Goal: Task Accomplishment & Management: Complete application form

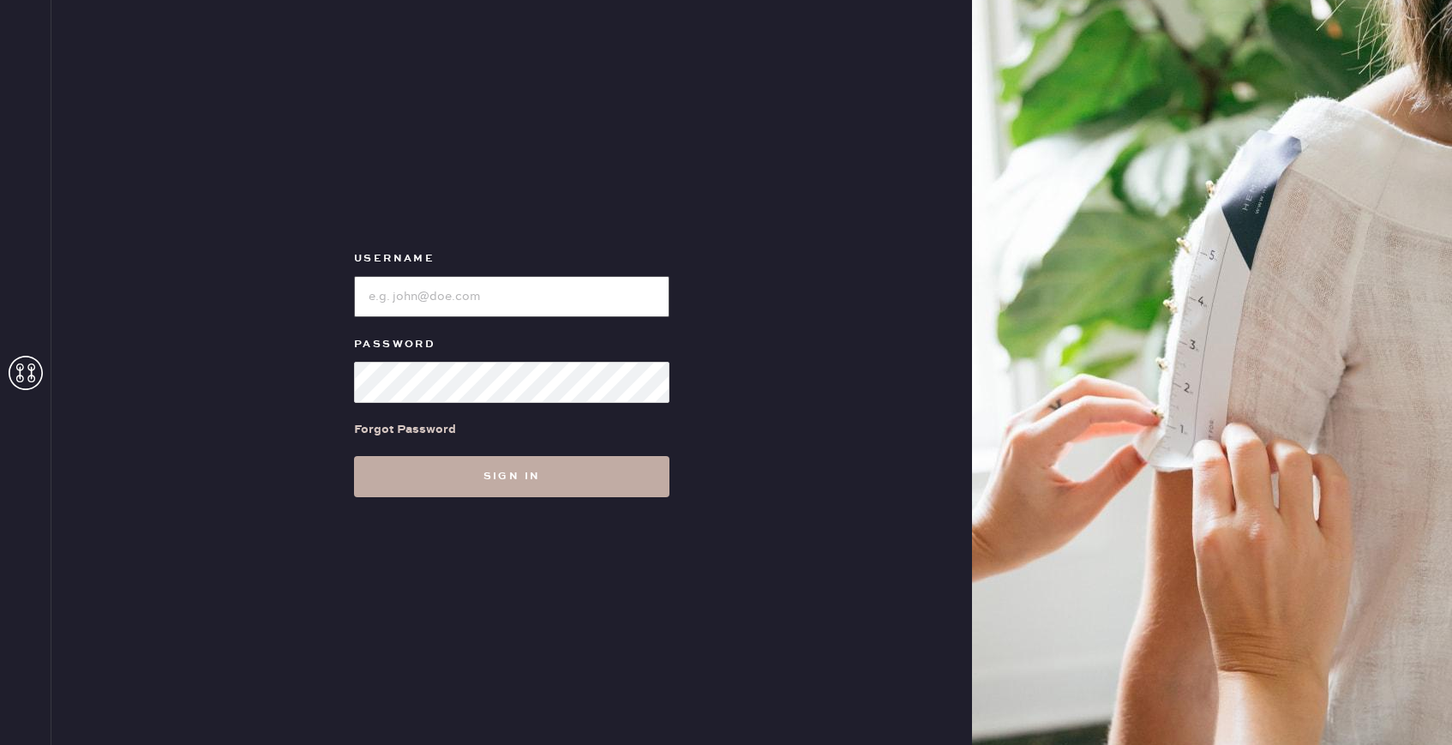
type input "reformationhydepark"
click at [496, 486] on button "Sign in" at bounding box center [511, 476] width 315 height 41
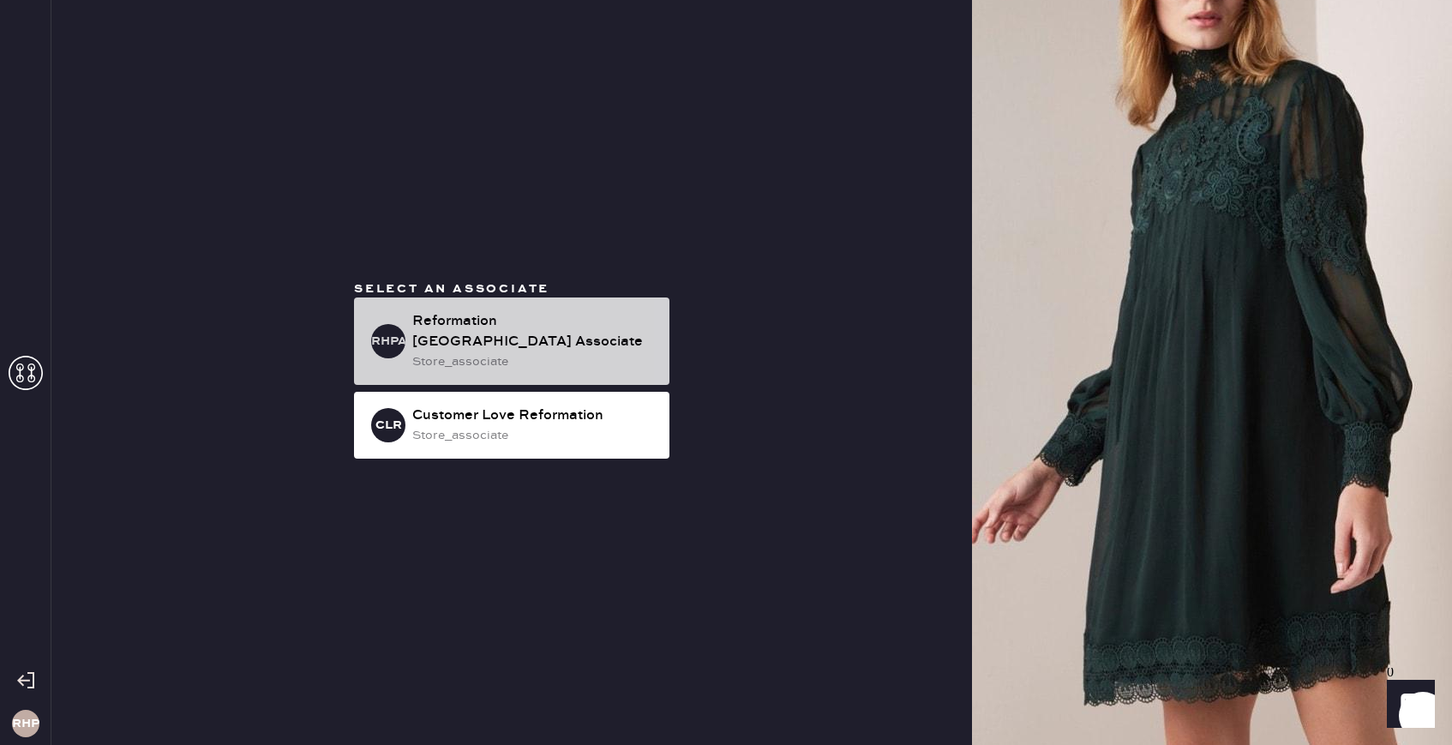
click at [492, 352] on div "store_associate" at bounding box center [533, 361] width 243 height 19
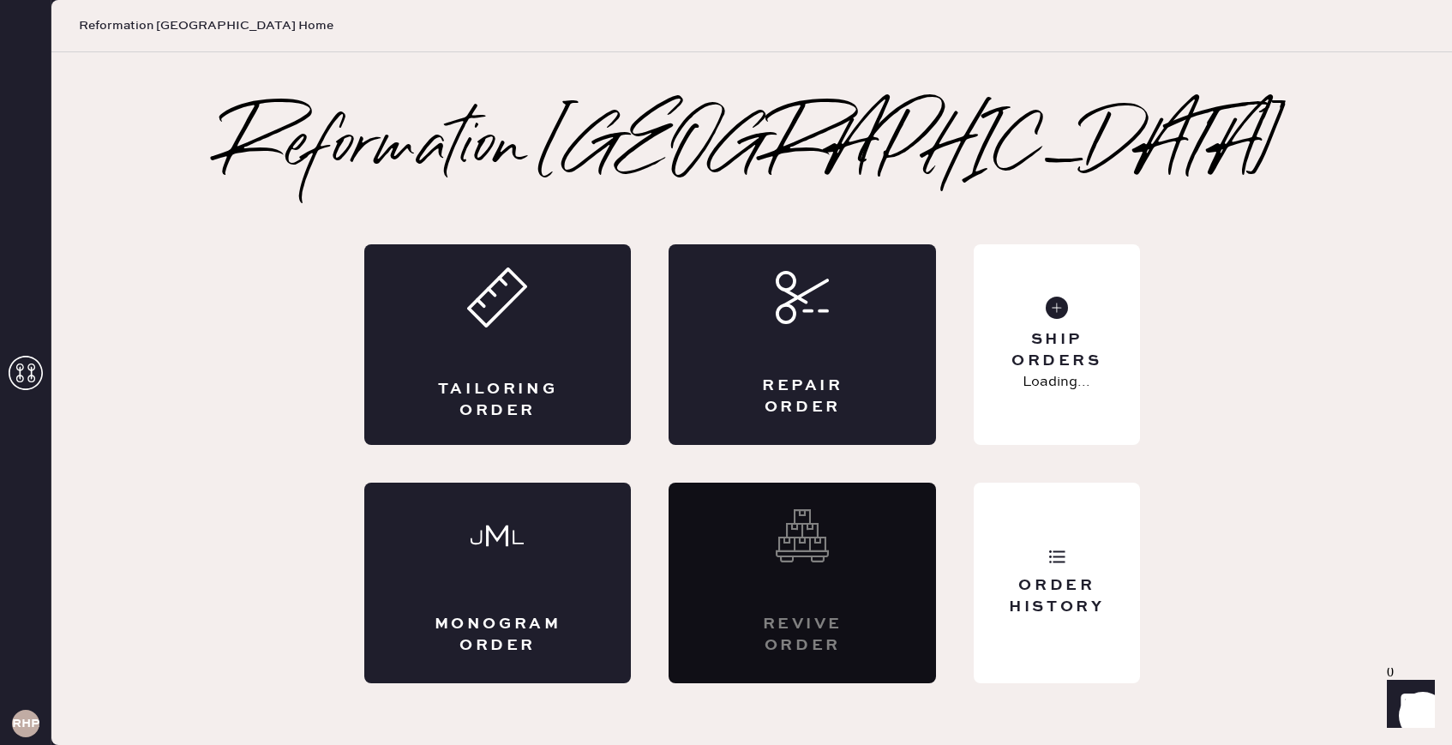
click at [492, 343] on div "Tailoring Order" at bounding box center [497, 344] width 267 height 201
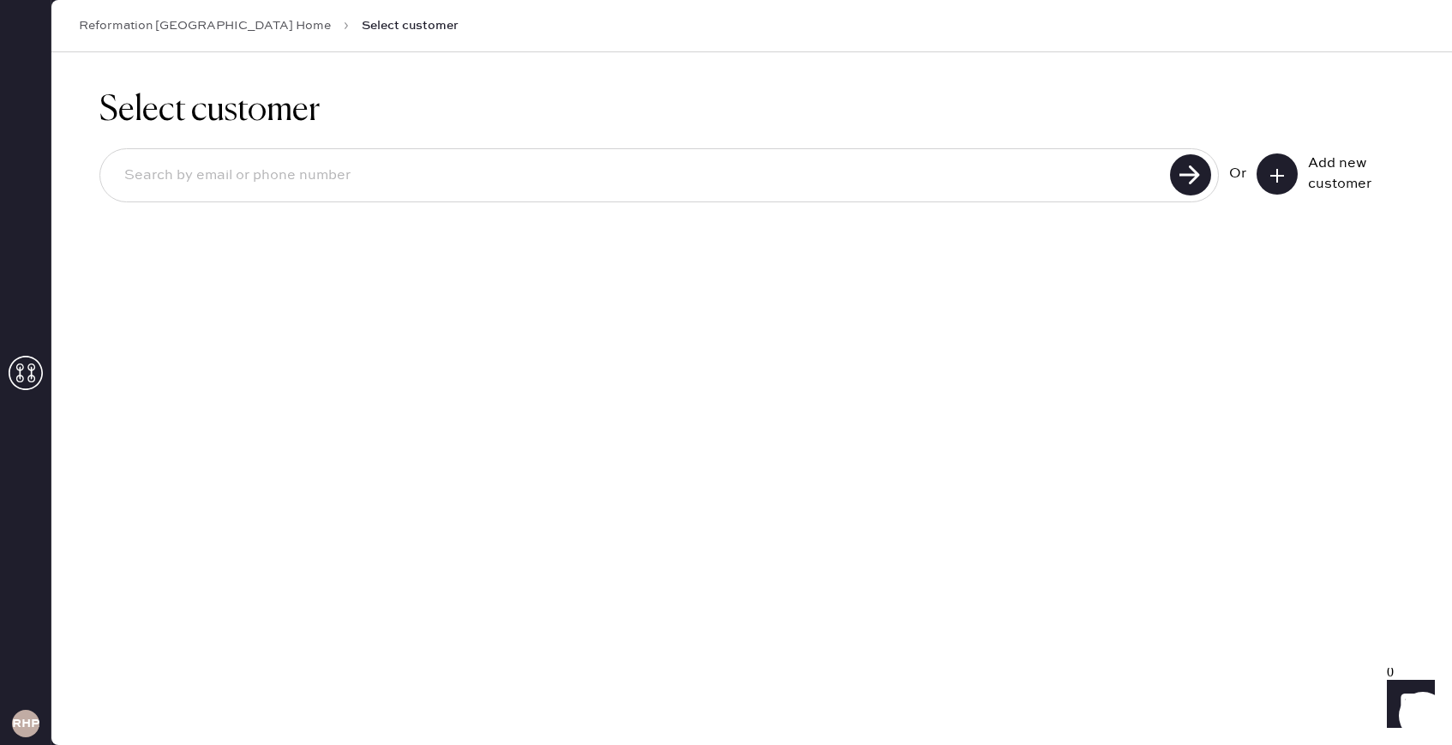
click at [823, 185] on input at bounding box center [638, 175] width 1054 height 39
click at [1285, 173] on button at bounding box center [1276, 173] width 41 height 41
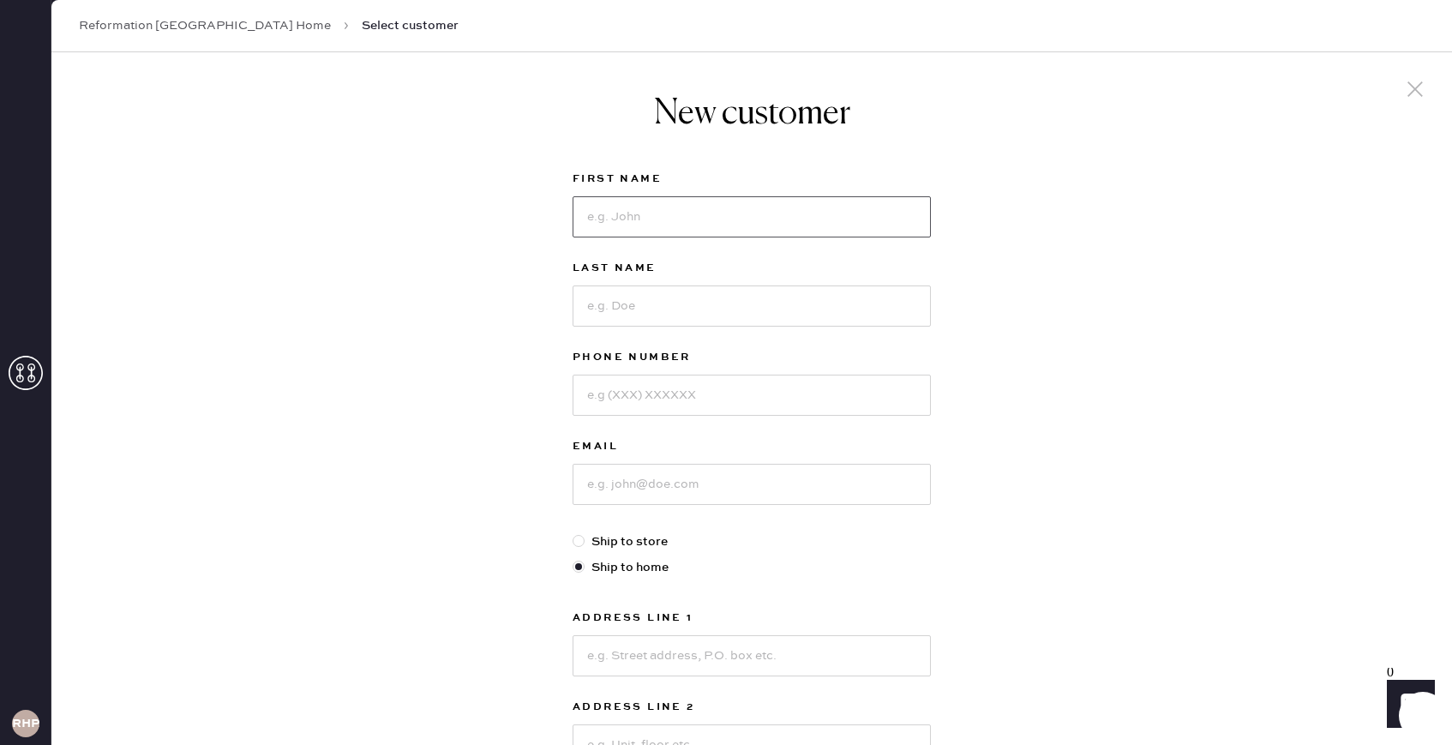
click at [740, 231] on input at bounding box center [751, 216] width 358 height 41
type input "[PERSON_NAME]"
click at [633, 340] on div "Last Name" at bounding box center [751, 302] width 358 height 89
click at [633, 308] on input at bounding box center [751, 305] width 358 height 41
type input "A"
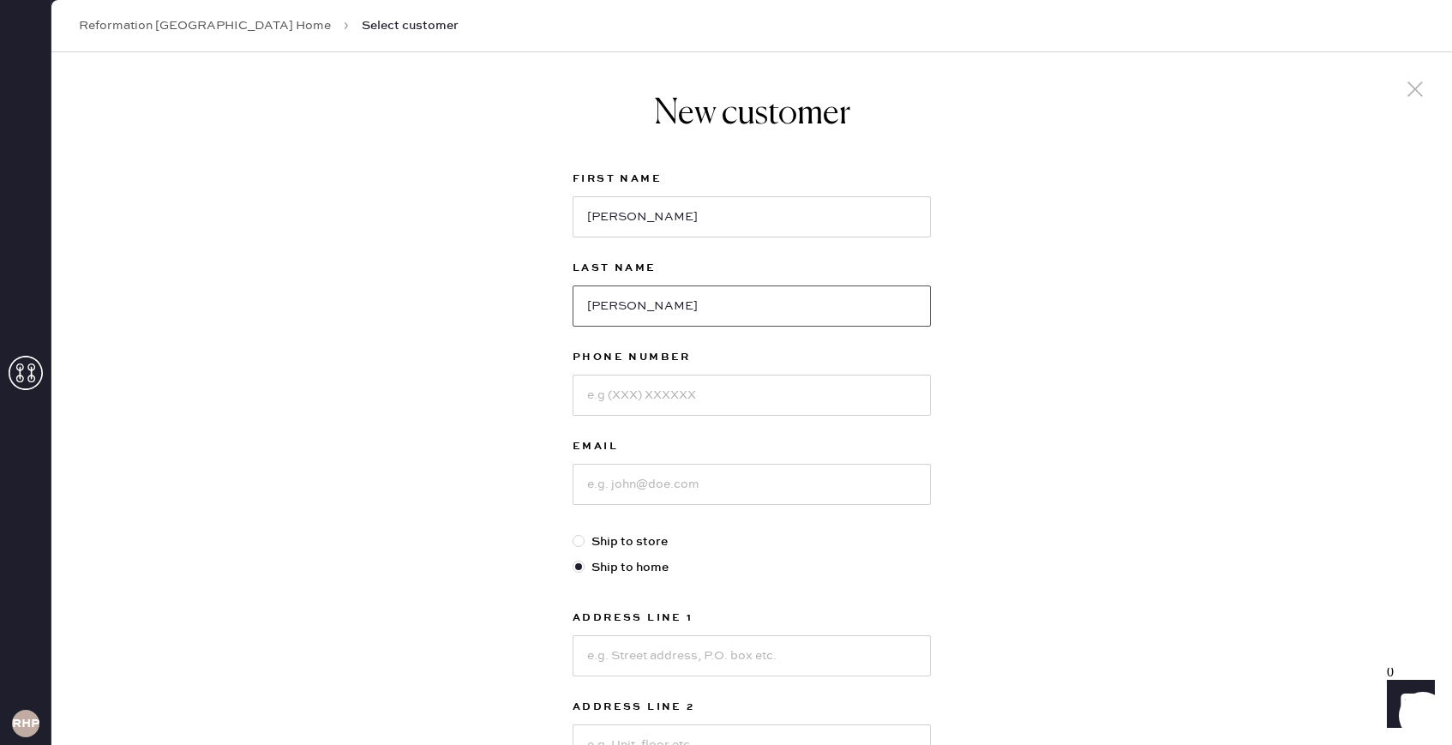
type input "[PERSON_NAME]"
click at [621, 408] on input at bounding box center [751, 395] width 358 height 41
type input "8082917264"
click at [734, 483] on input at bounding box center [751, 484] width 358 height 41
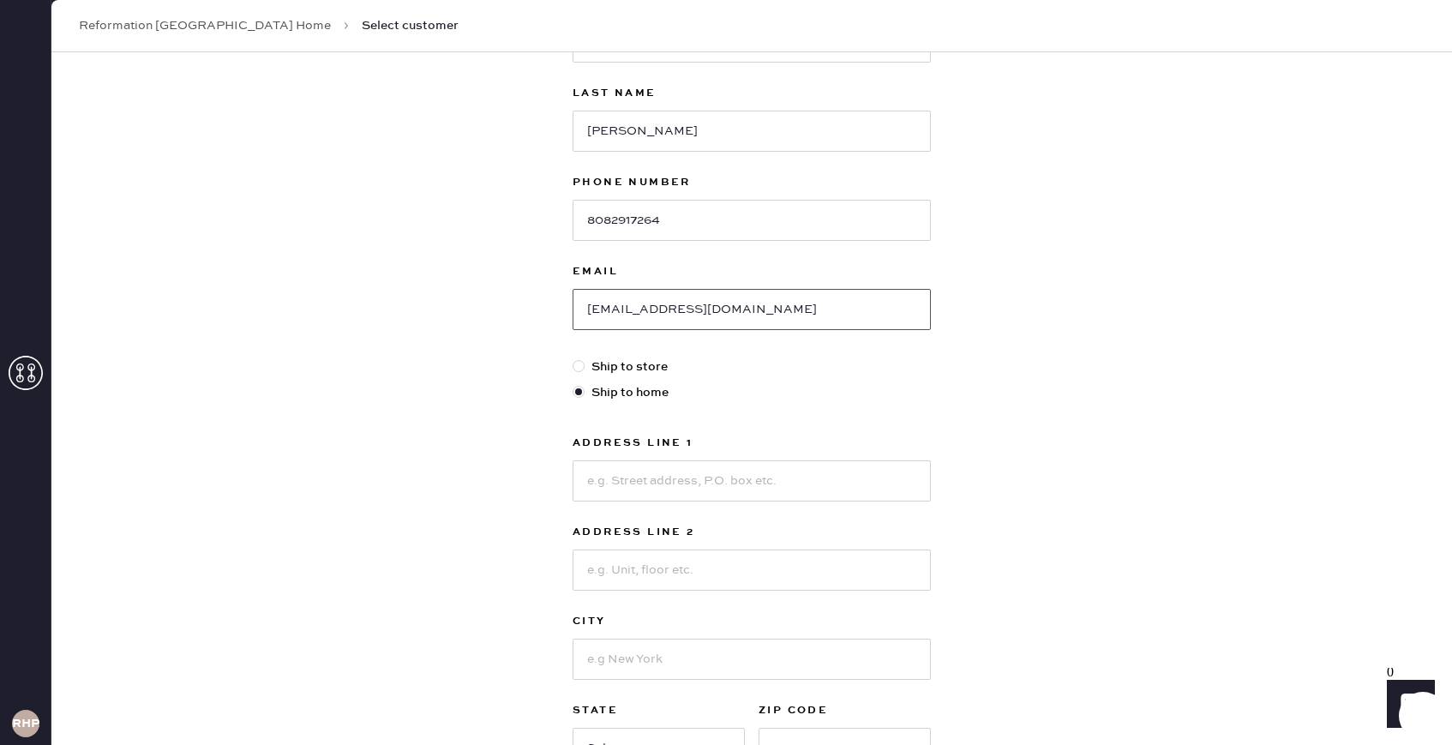
type input "[EMAIL_ADDRESS][DOMAIN_NAME]"
click at [695, 482] on input at bounding box center [751, 480] width 358 height 41
click at [686, 473] on input "[STREET_ADDRESS]" at bounding box center [751, 480] width 358 height 41
click at [658, 558] on input at bounding box center [751, 569] width 358 height 41
click at [753, 478] on input "[STREET_ADDRESS]" at bounding box center [751, 480] width 358 height 41
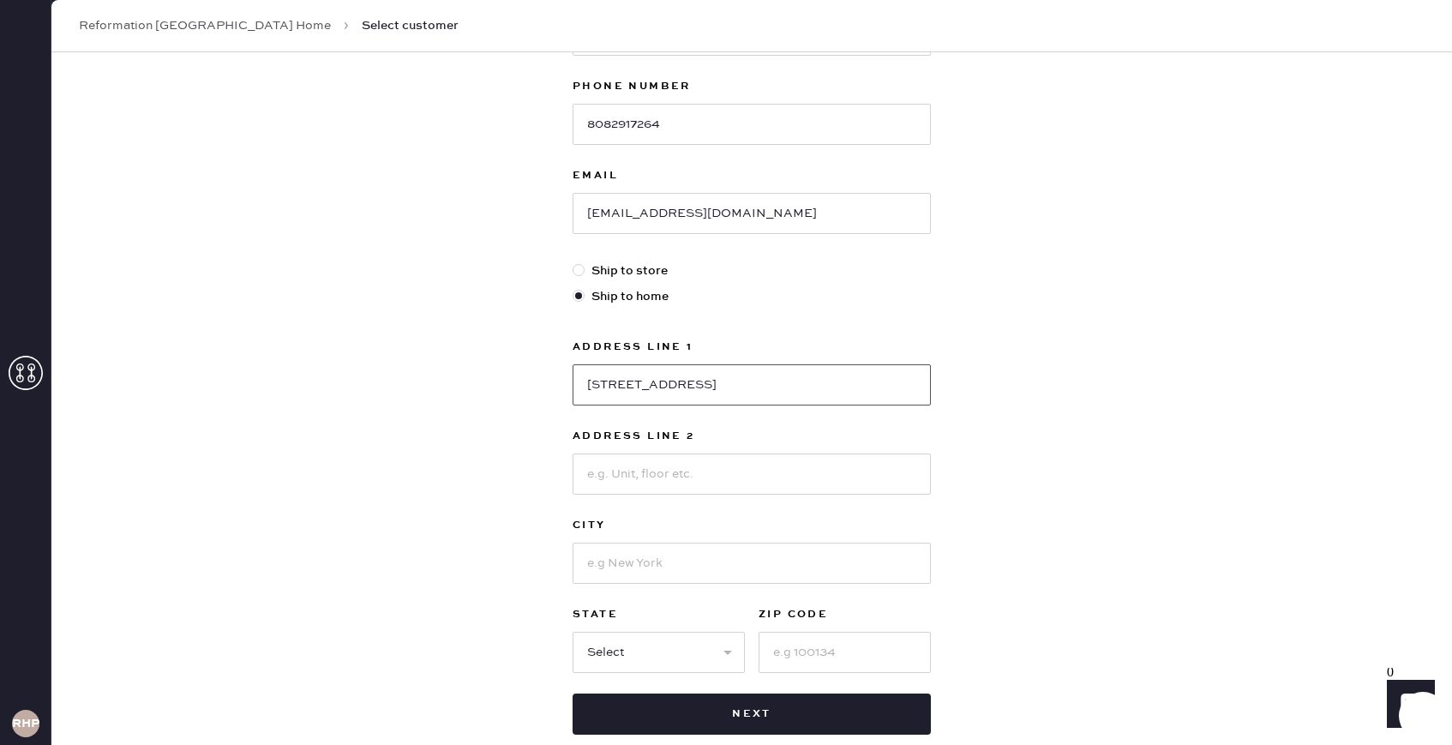
scroll to position [272, 0]
type input "[STREET_ADDRESS]"
click at [647, 567] on input at bounding box center [751, 562] width 358 height 41
type input "[GEOGRAPHIC_DATA]"
click at [652, 644] on select "Select AK AL AR AZ CA CO CT [GEOGRAPHIC_DATA] DE FL [GEOGRAPHIC_DATA] HI [GEOGR…" at bounding box center [658, 651] width 172 height 41
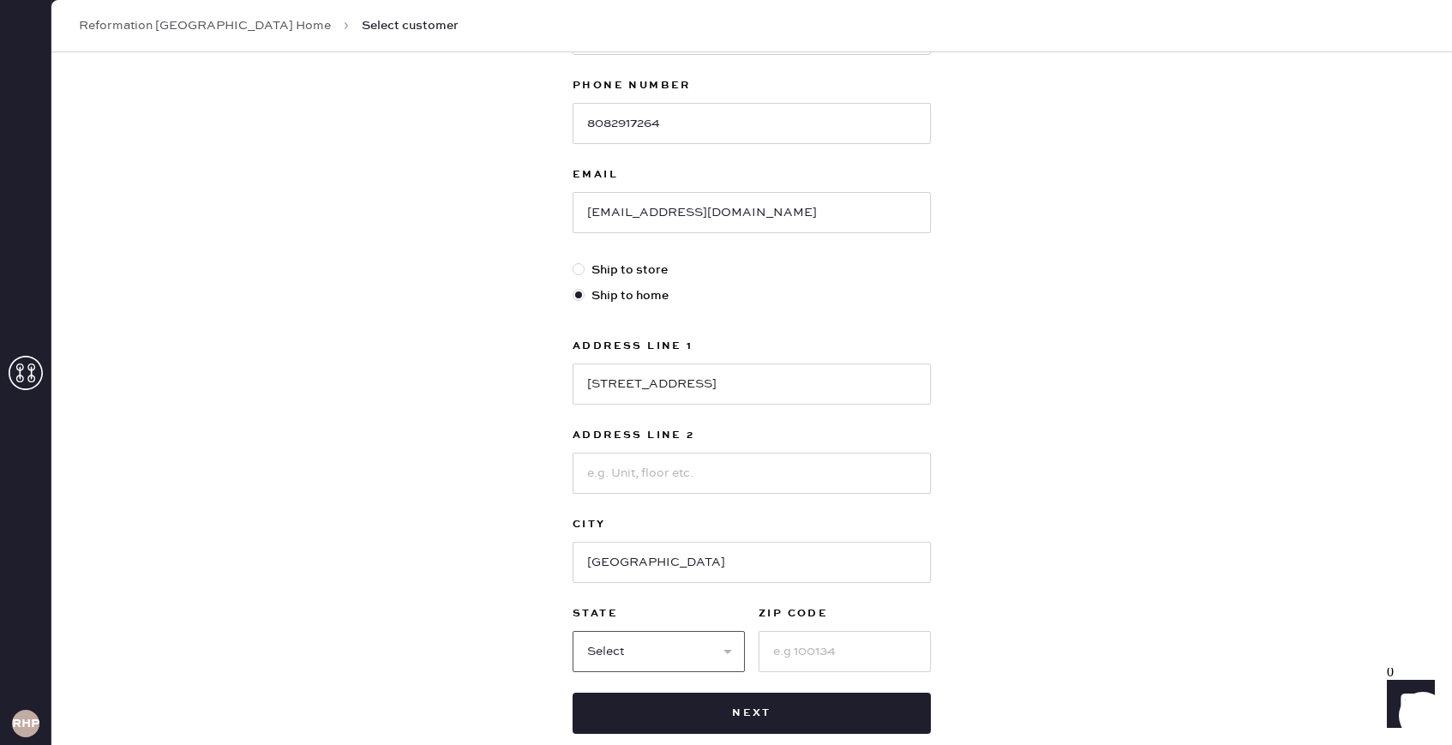
select select "FL"
click at [854, 652] on input at bounding box center [844, 651] width 172 height 41
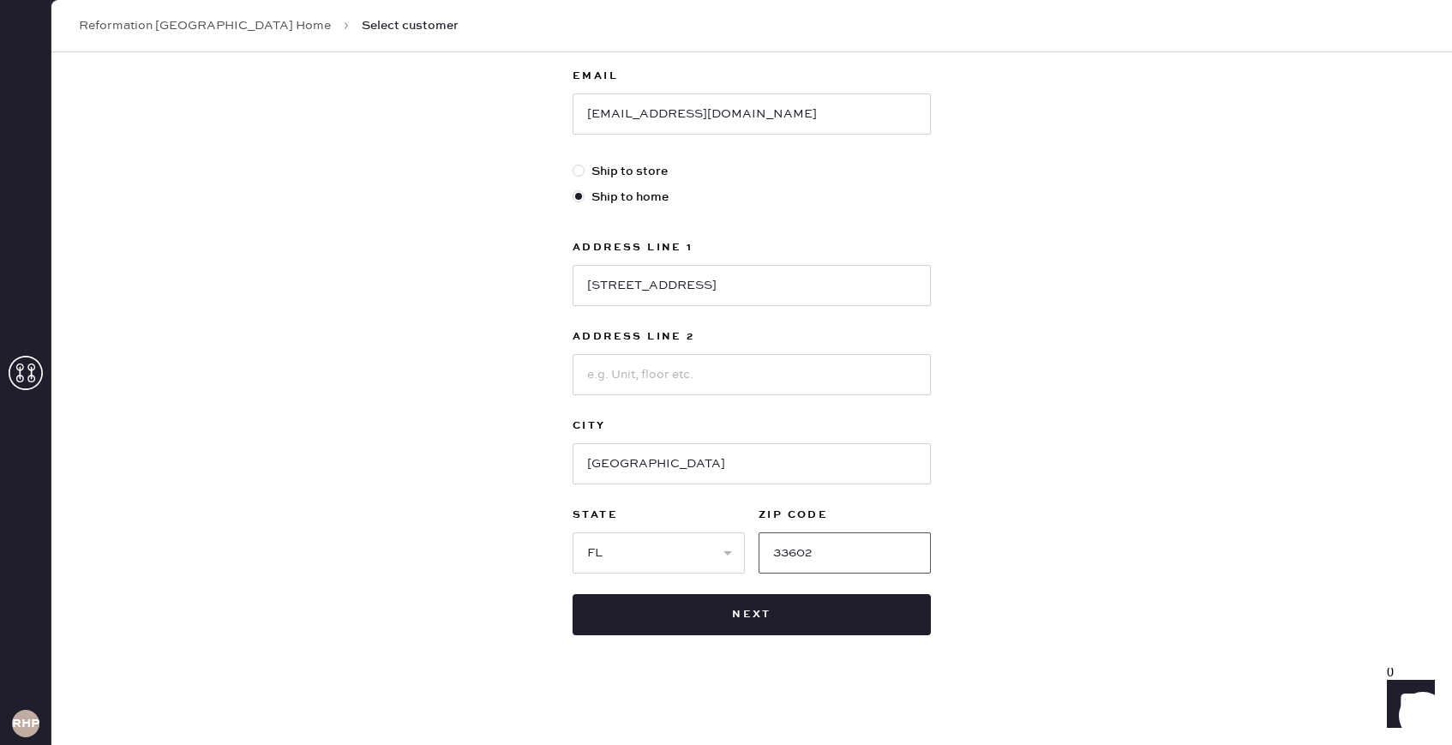
type input "33602"
click at [580, 171] on div at bounding box center [578, 171] width 12 height 12
click at [573, 163] on input "Ship to store" at bounding box center [572, 162] width 1 height 1
radio input "true"
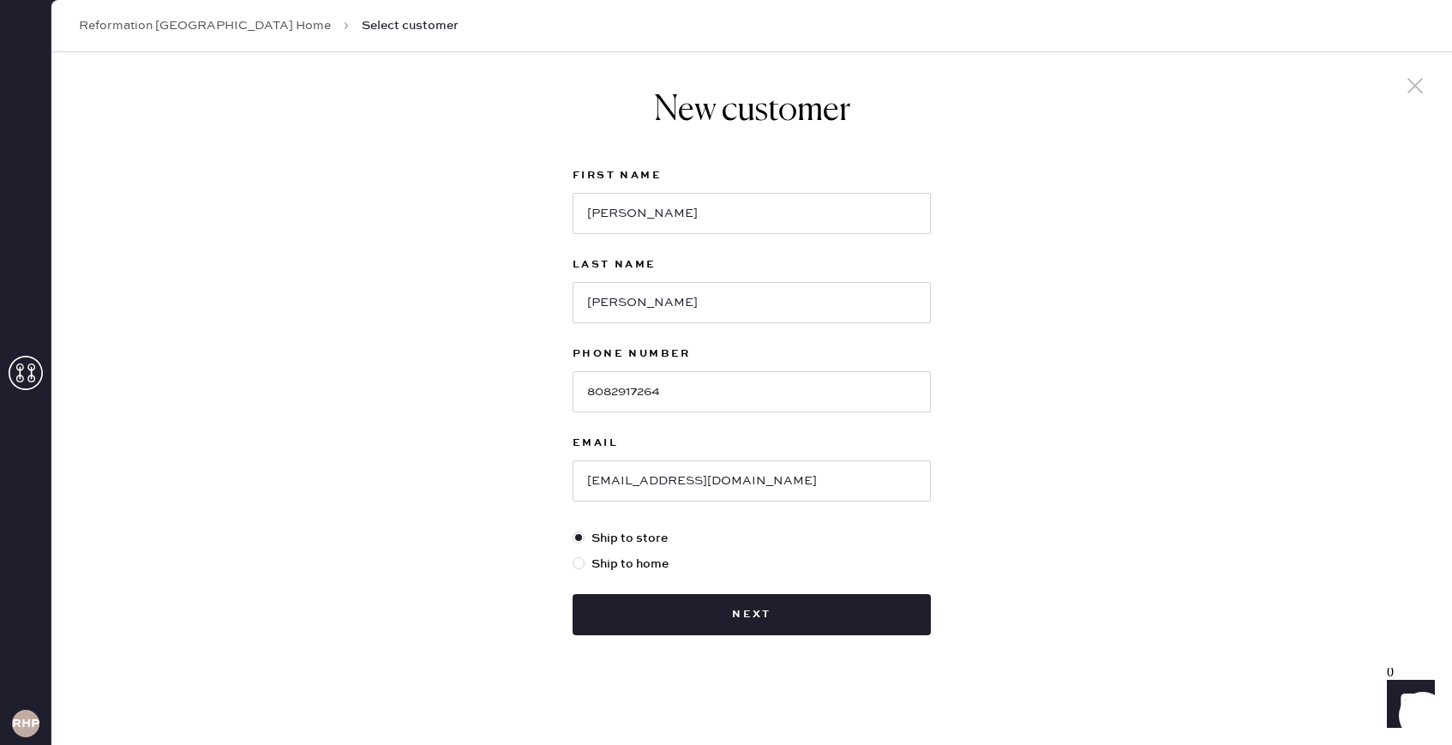
scroll to position [3, 0]
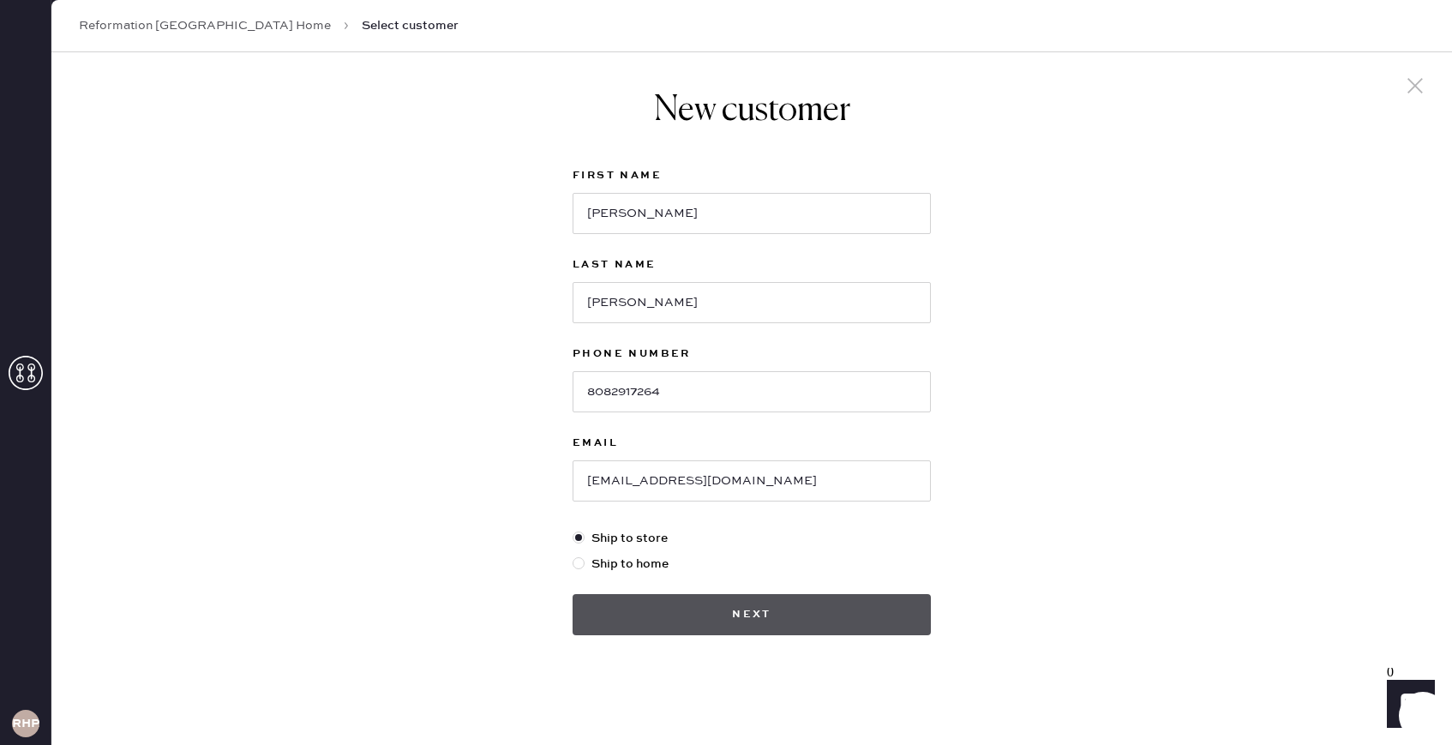
click at [812, 608] on button "Next" at bounding box center [751, 614] width 358 height 41
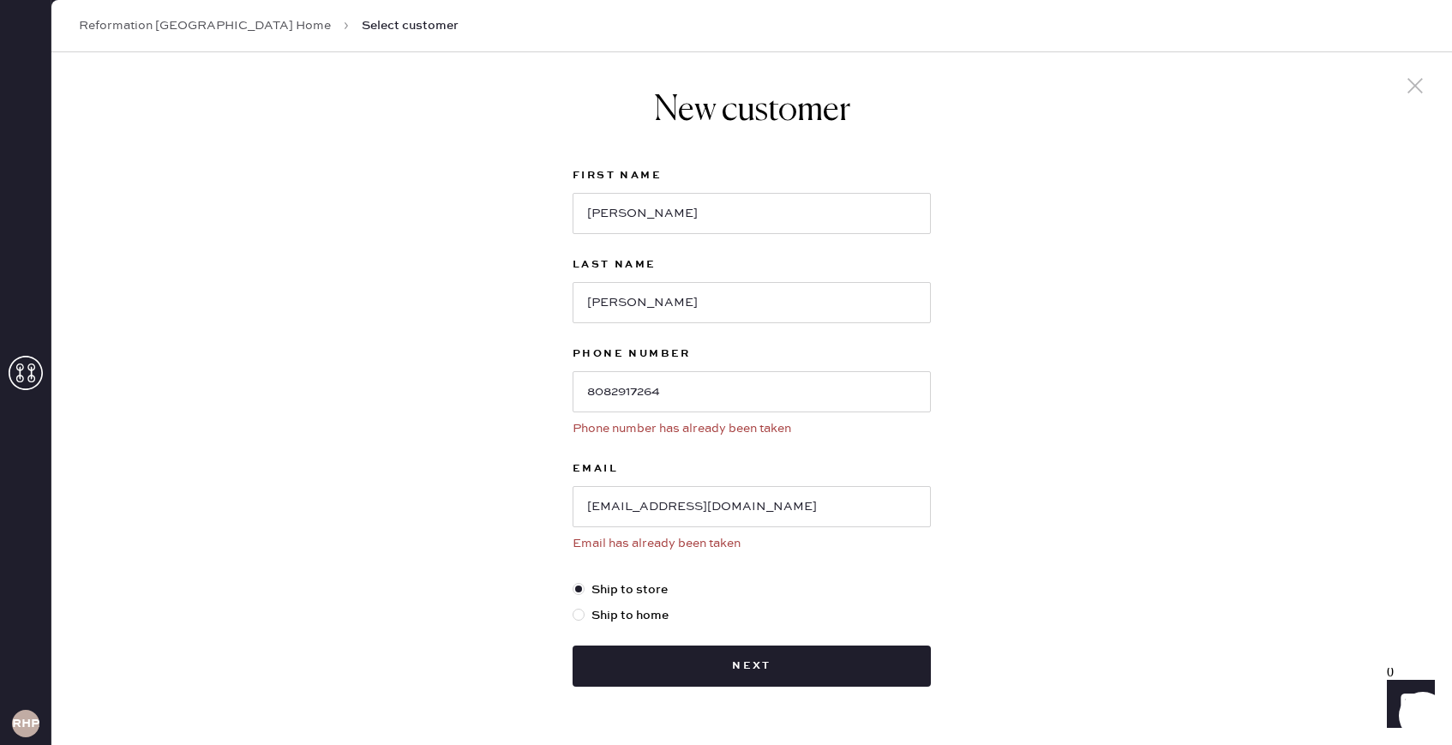
click at [218, 34] on div "Reformation [GEOGRAPHIC_DATA] Home Select customer" at bounding box center [751, 26] width 1400 height 52
drag, startPoint x: 744, startPoint y: 502, endPoint x: 390, endPoint y: 502, distance: 353.9
click at [390, 502] on div "New customer First Name [PERSON_NAME] Name [PERSON_NAME] Phone Number [PHONE_NU…" at bounding box center [751, 422] width 1400 height 747
click at [209, 21] on link "Reformation [GEOGRAPHIC_DATA] Home" at bounding box center [205, 25] width 252 height 17
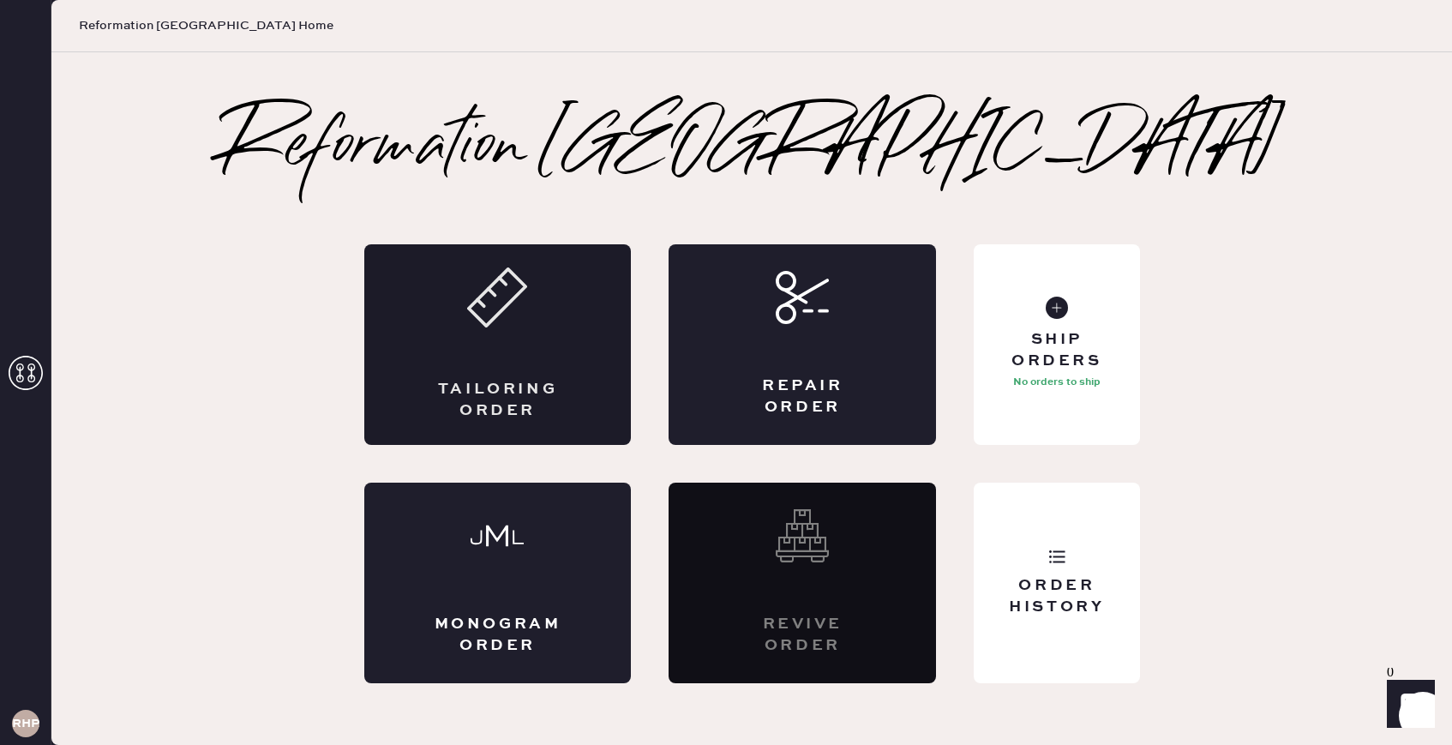
click at [572, 352] on div "Tailoring Order" at bounding box center [497, 344] width 267 height 201
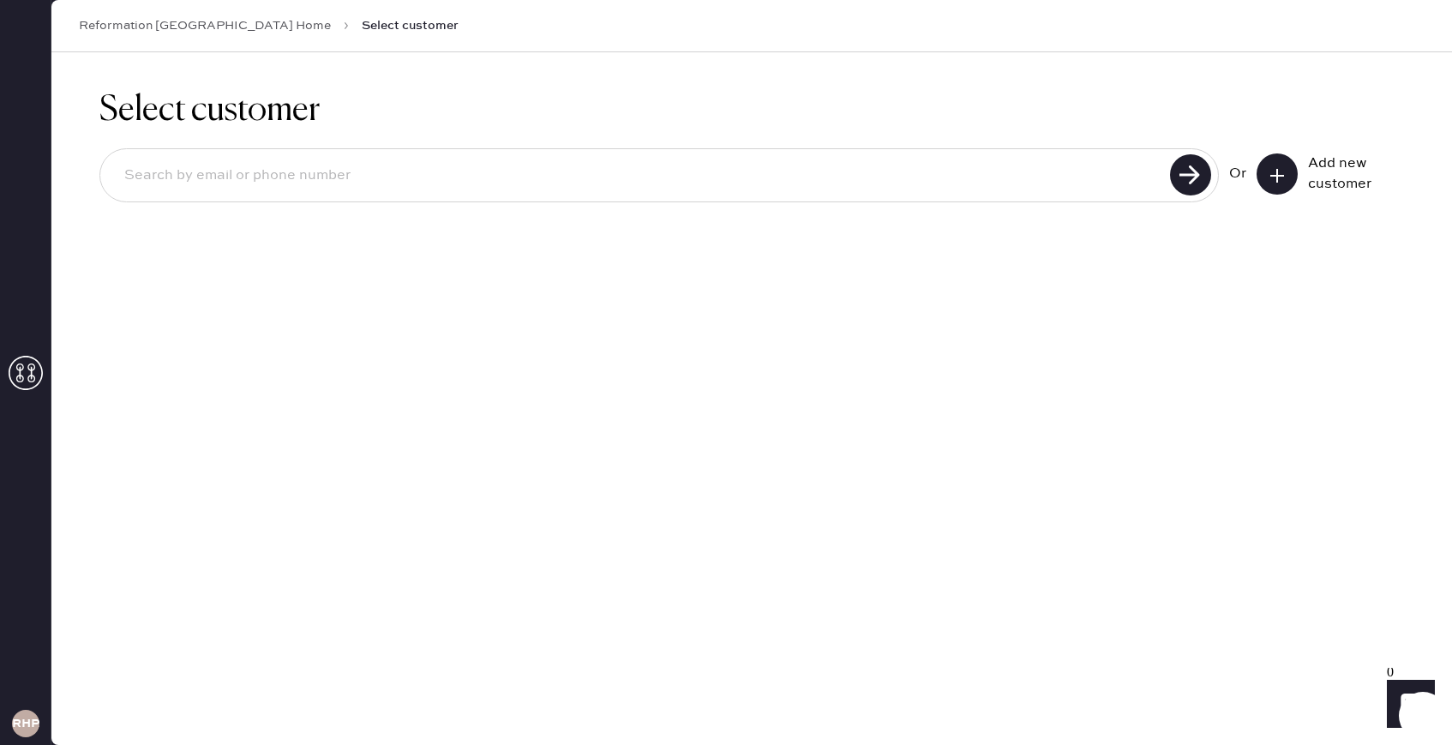
click at [441, 183] on input at bounding box center [638, 175] width 1054 height 39
paste input "[EMAIL_ADDRESS][DOMAIN_NAME]"
type input "[EMAIL_ADDRESS][DOMAIN_NAME]"
click at [1204, 172] on use at bounding box center [1190, 174] width 41 height 41
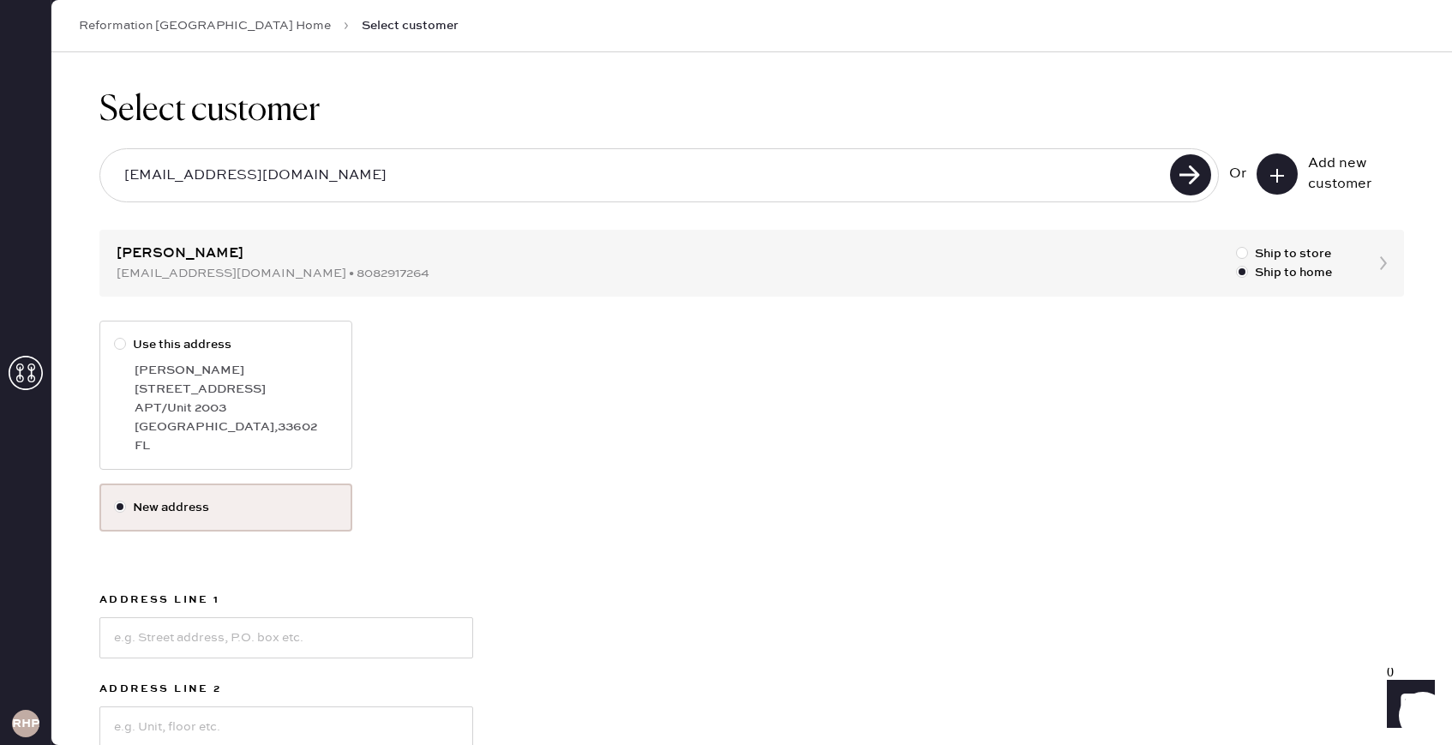
click at [119, 339] on div at bounding box center [120, 344] width 12 height 12
click at [115, 336] on input "Use this address" at bounding box center [114, 335] width 1 height 1
radio input "true"
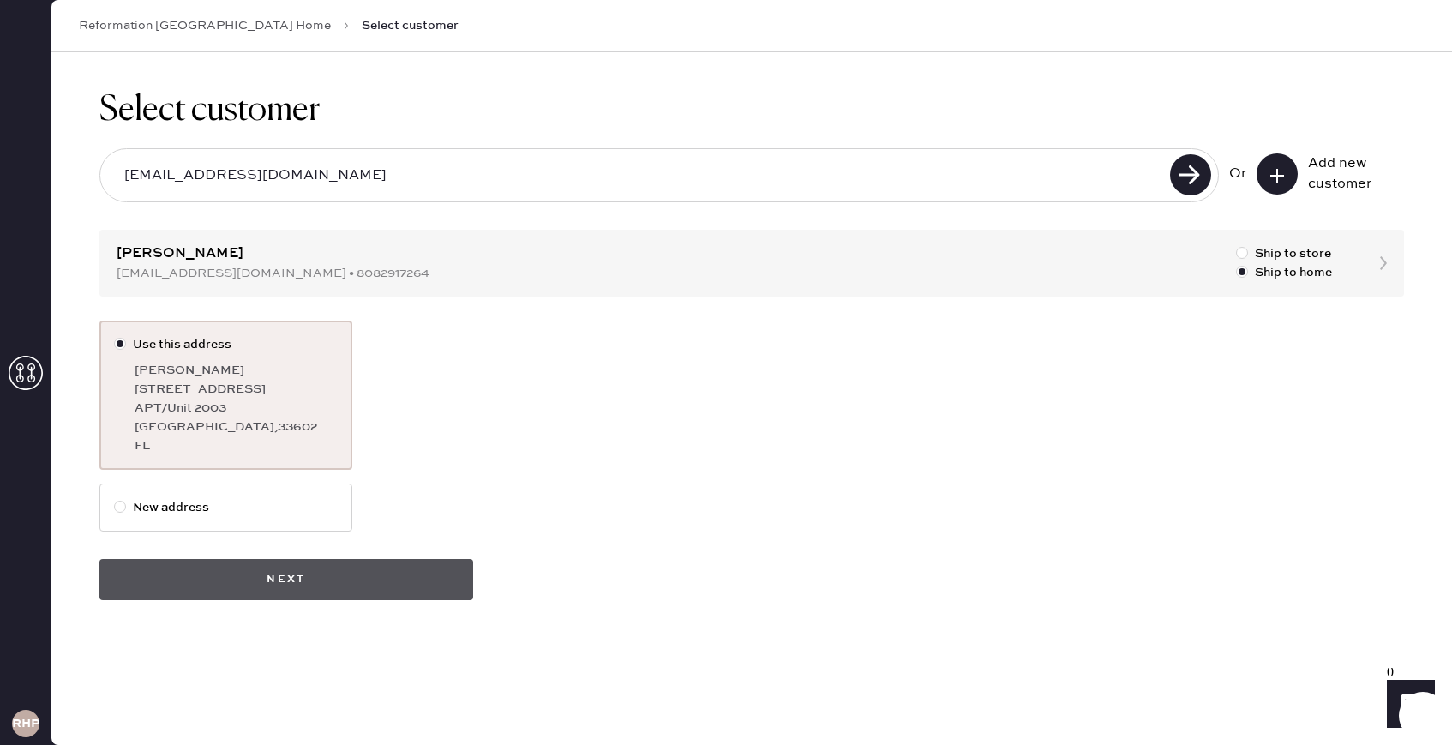
click at [431, 569] on button "Next" at bounding box center [286, 579] width 374 height 41
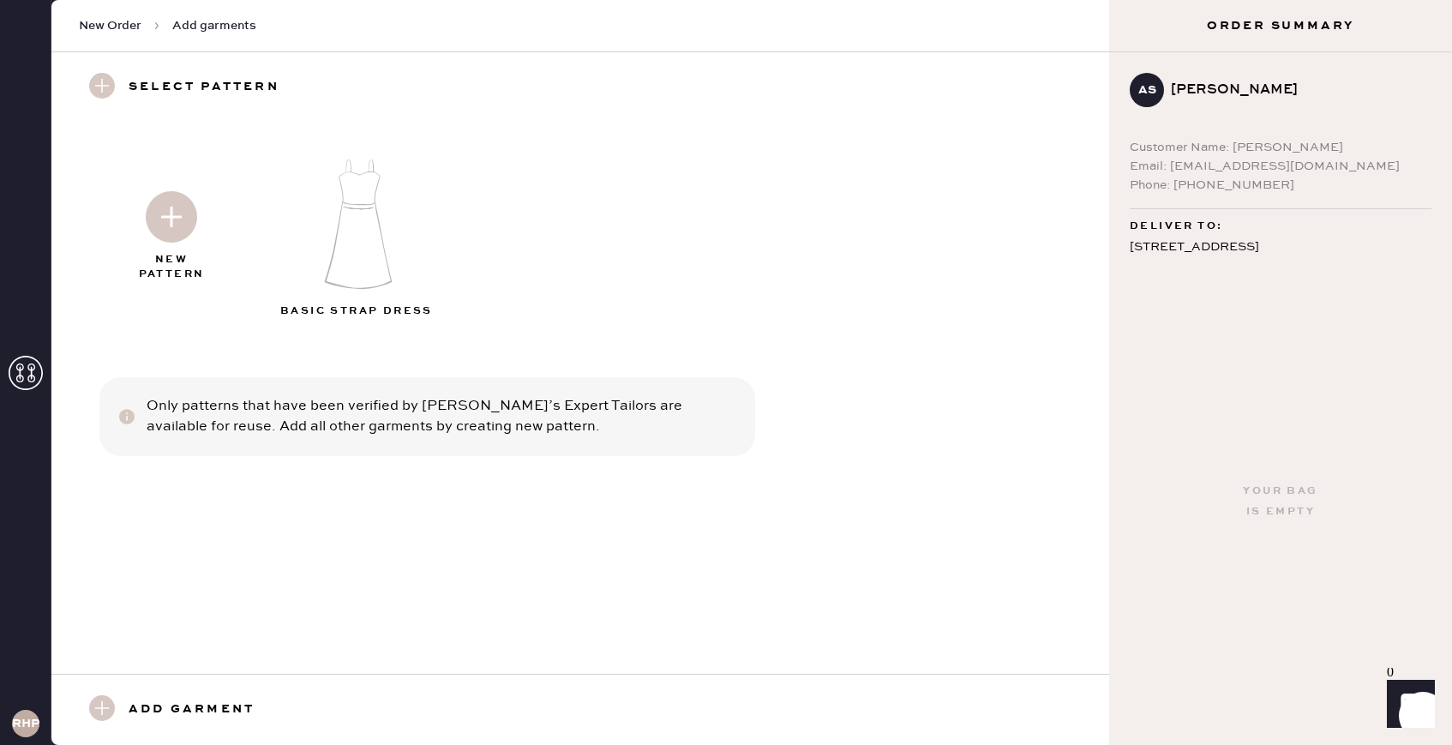
click at [162, 209] on img at bounding box center [171, 216] width 51 height 51
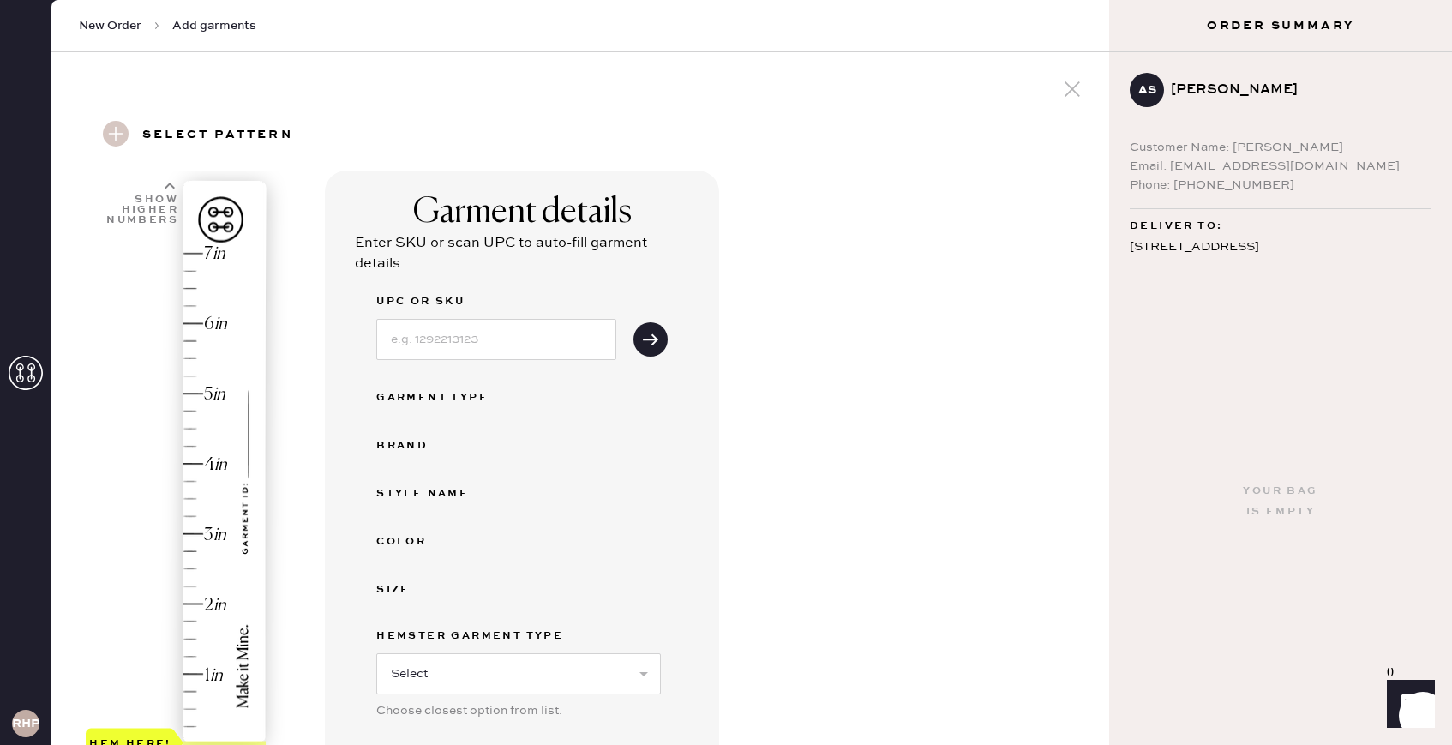
scroll to position [83, 0]
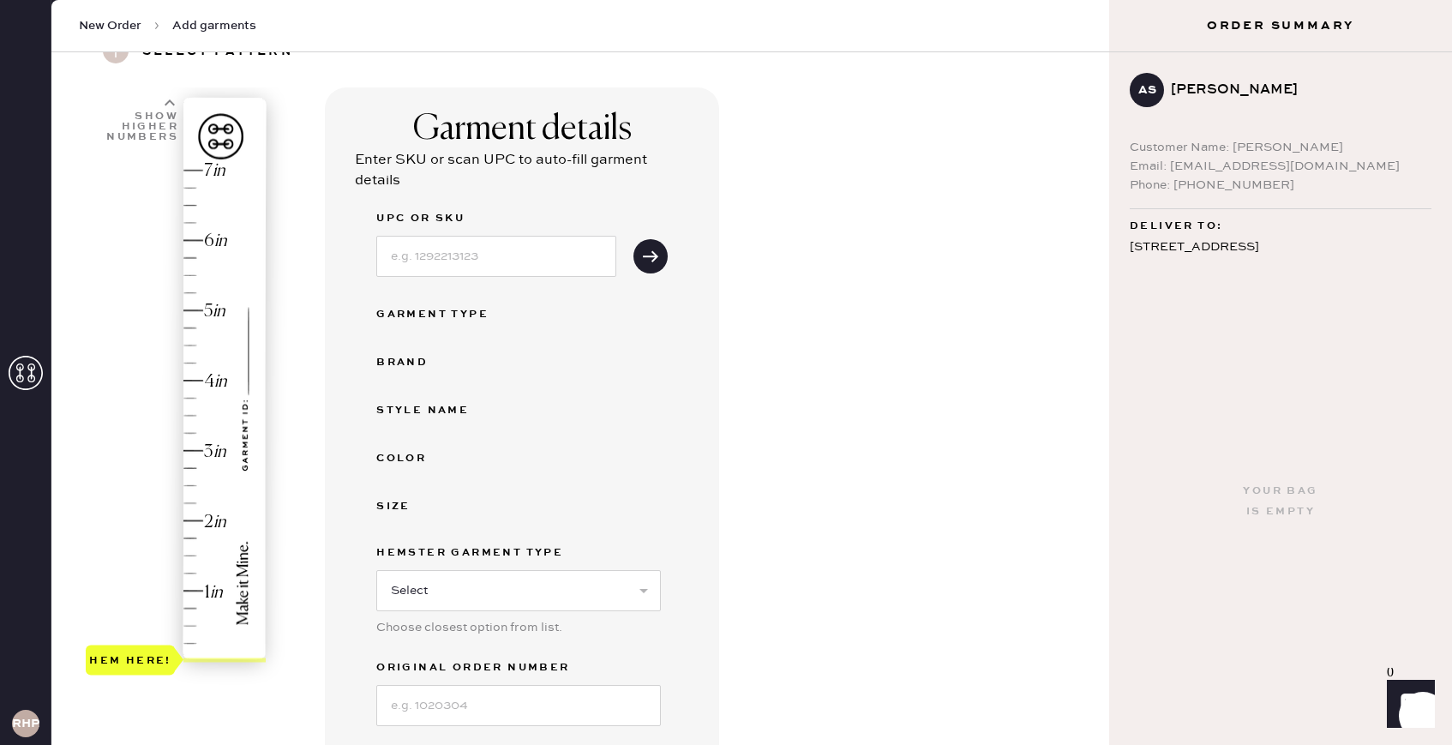
click at [190, 589] on div "Hem here!" at bounding box center [177, 416] width 183 height 506
click at [494, 248] on input at bounding box center [496, 256] width 240 height 41
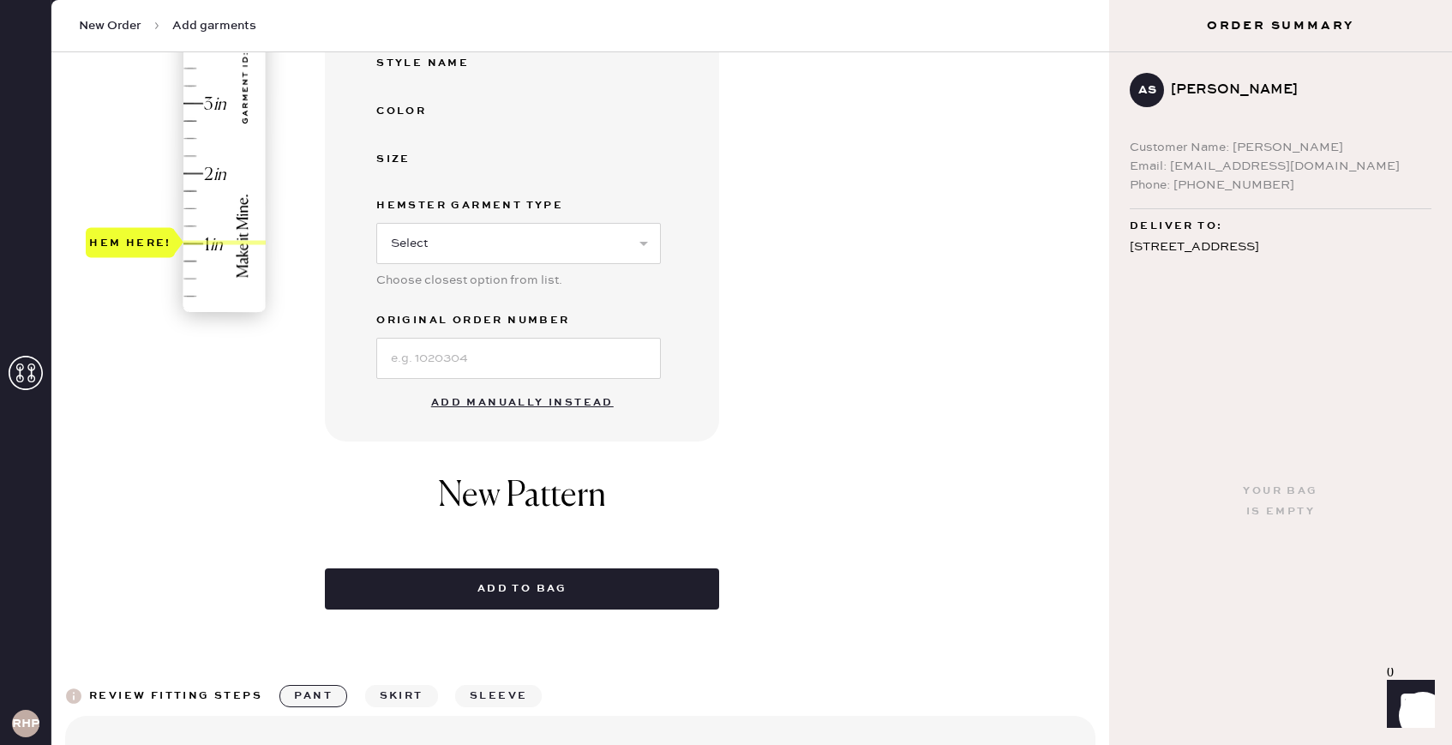
scroll to position [373, 0]
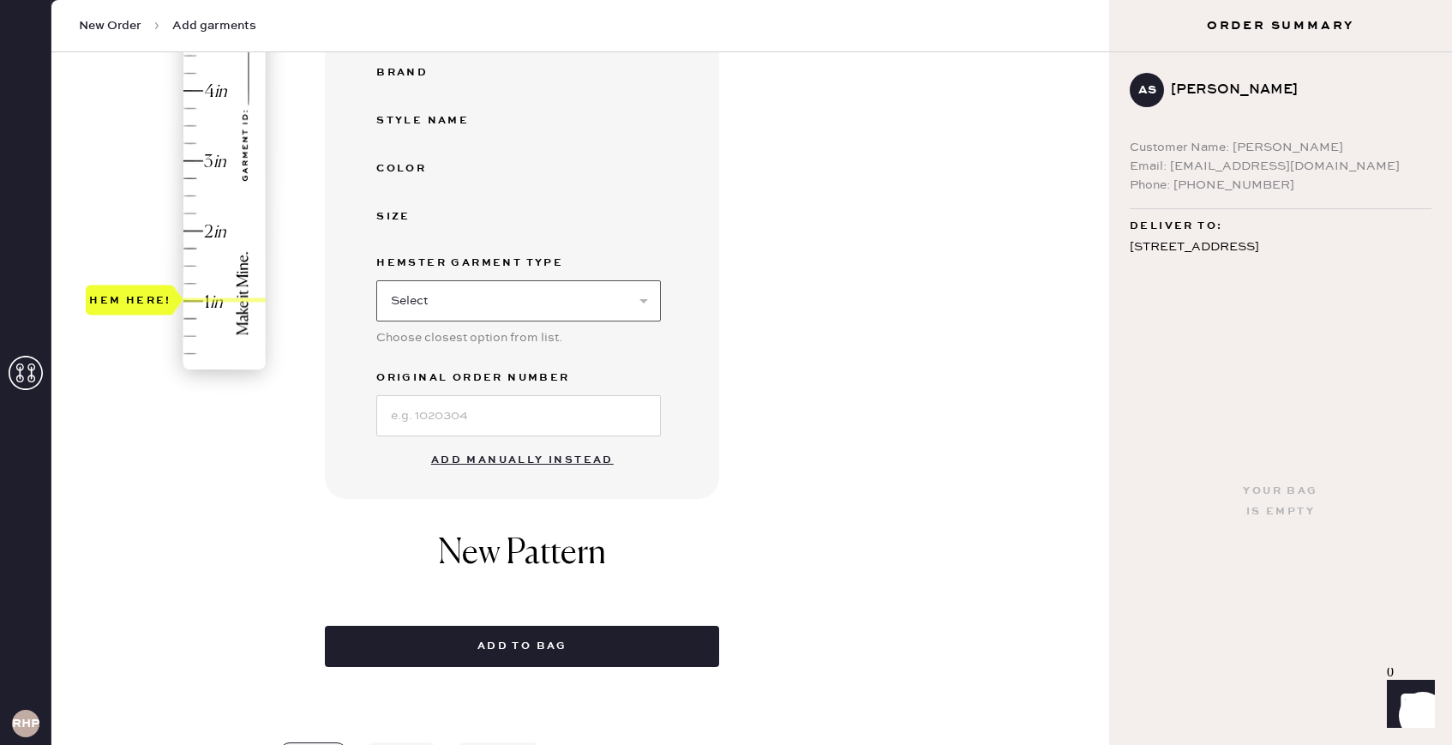
click at [413, 303] on select "Select Basic Skirt Jeans Leggings Pants Shorts Basic Sleeved Dress Basic Sleeve…" at bounding box center [518, 300] width 285 height 41
click at [442, 301] on select "Select Basic Skirt Jeans Leggings Pants Shorts Basic Sleeved Dress Basic Sleeve…" at bounding box center [518, 300] width 285 height 41
select select "2"
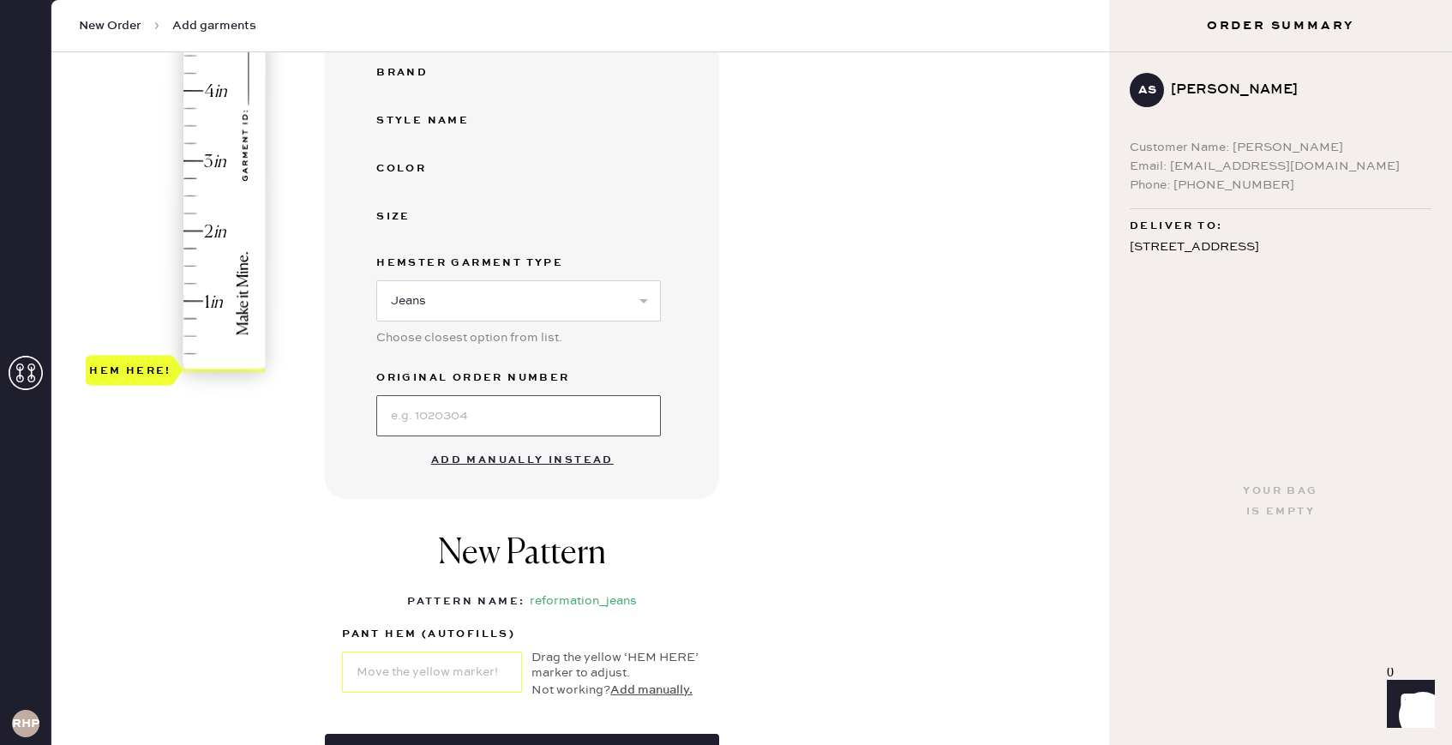
click at [463, 430] on input at bounding box center [518, 415] width 285 height 41
type input "1"
click at [182, 299] on div "Hem here!" at bounding box center [177, 126] width 183 height 506
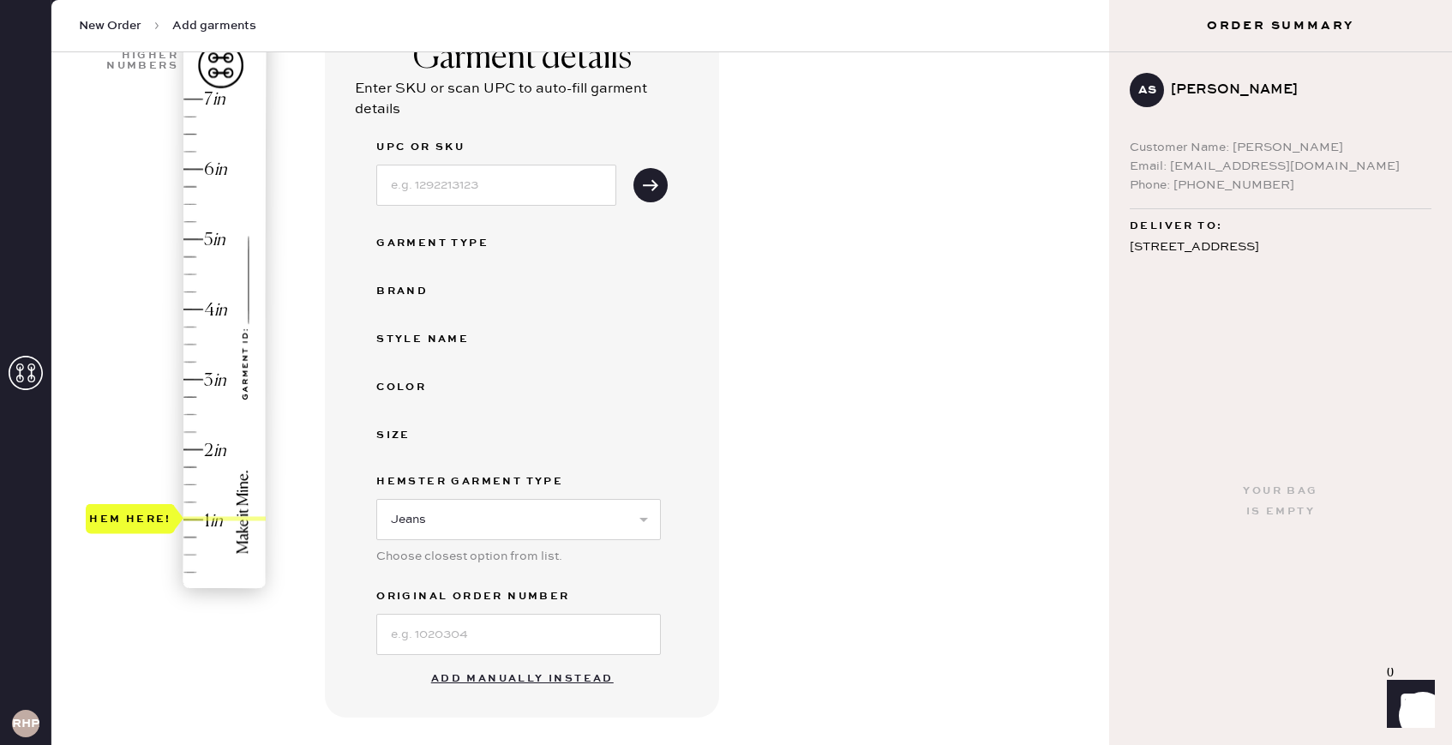
scroll to position [0, 0]
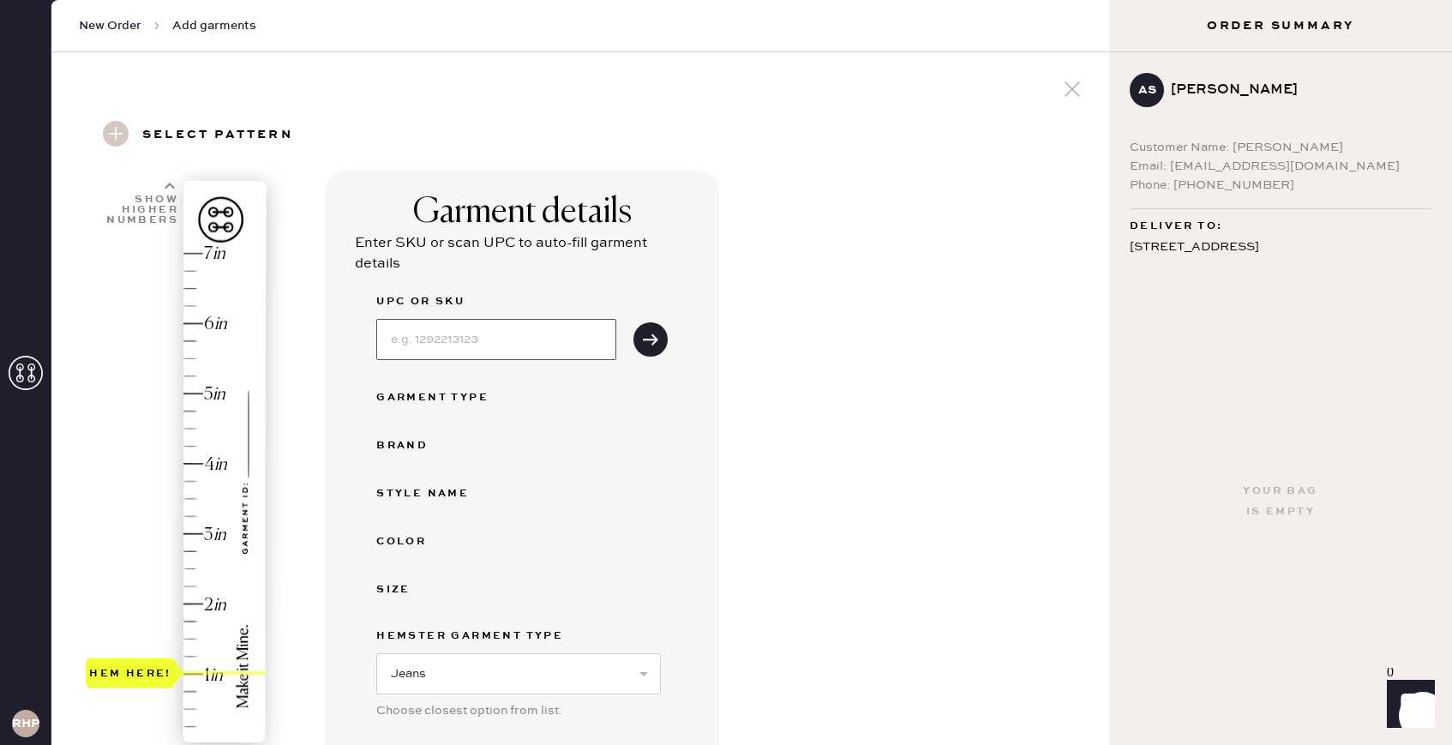
click at [488, 332] on input at bounding box center [496, 339] width 240 height 41
type input "1318069NDN024"
click at [657, 335] on icon "submit" at bounding box center [650, 339] width 17 height 17
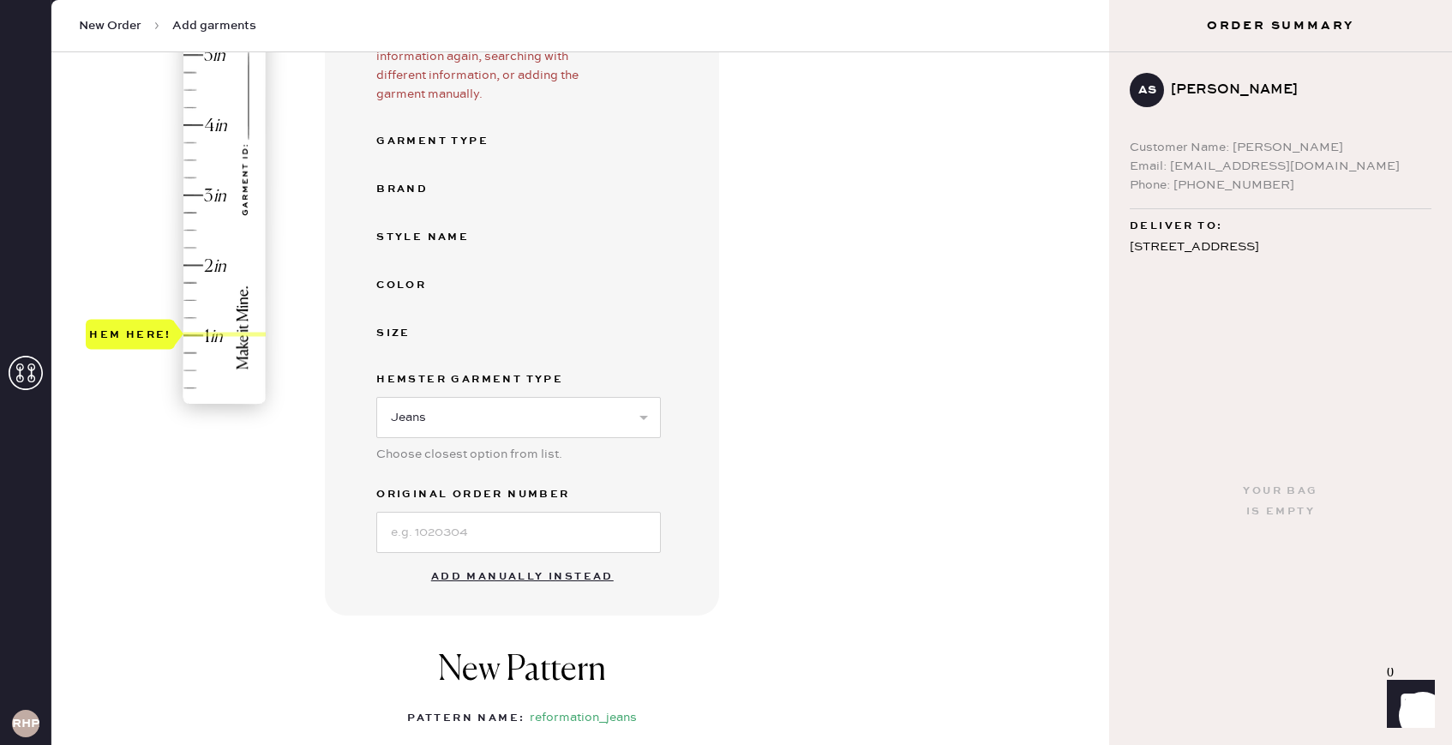
scroll to position [483, 0]
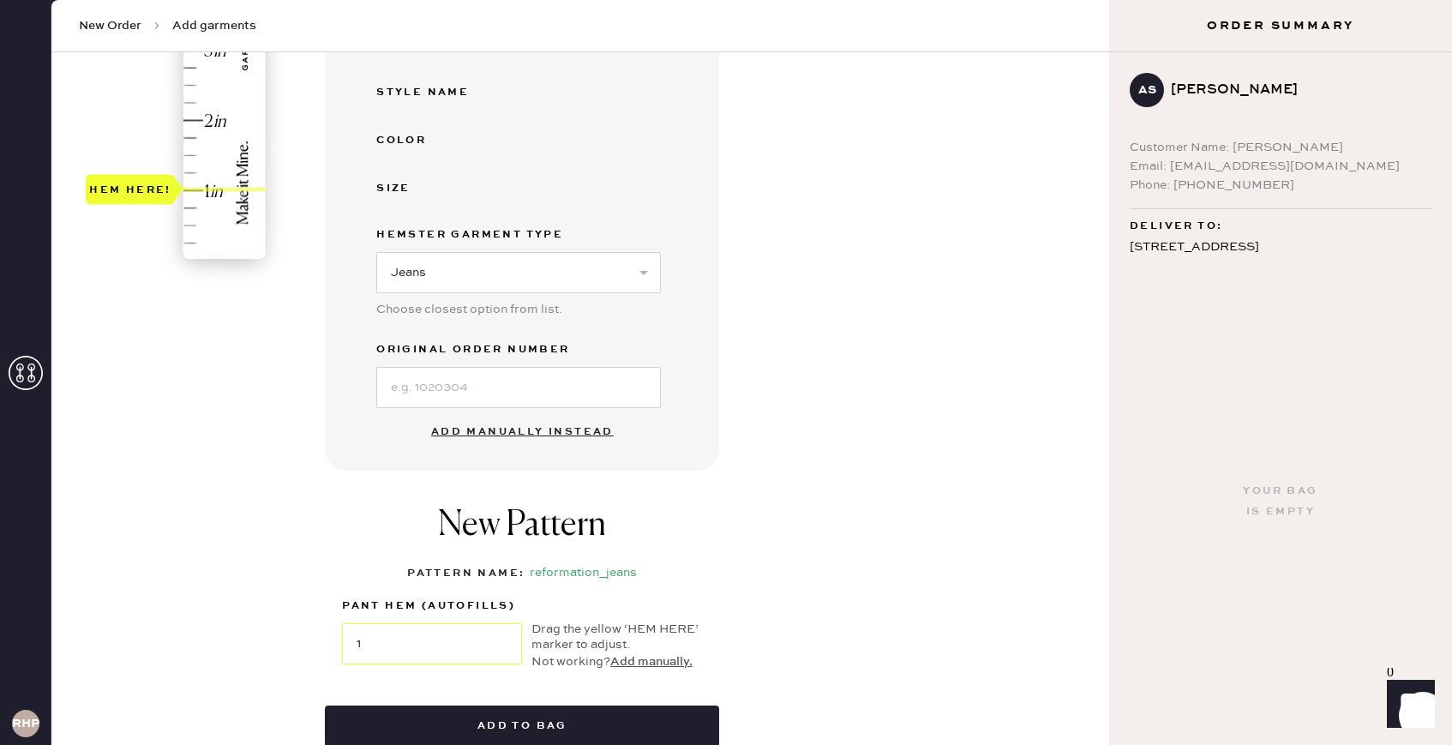
click at [524, 425] on button "Add manually instead" at bounding box center [522, 432] width 203 height 34
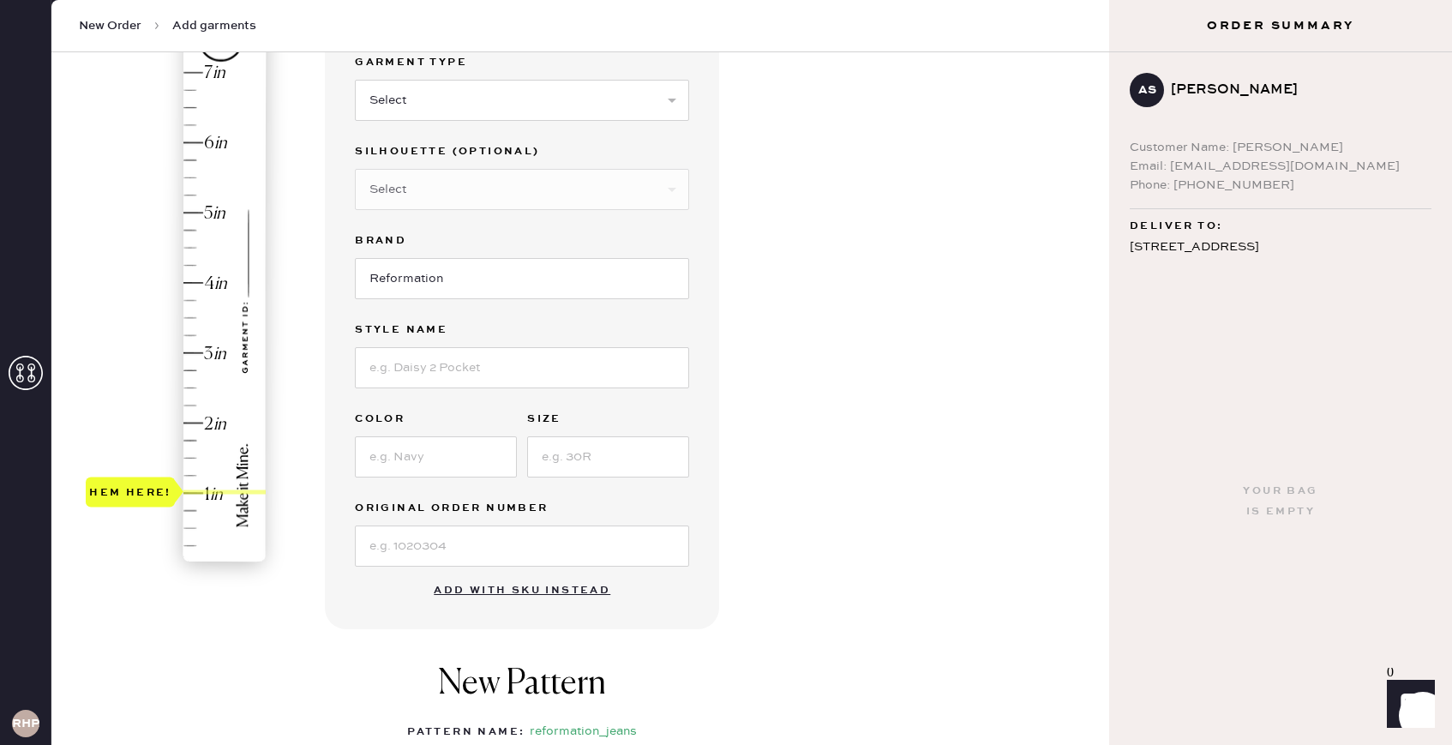
scroll to position [33, 0]
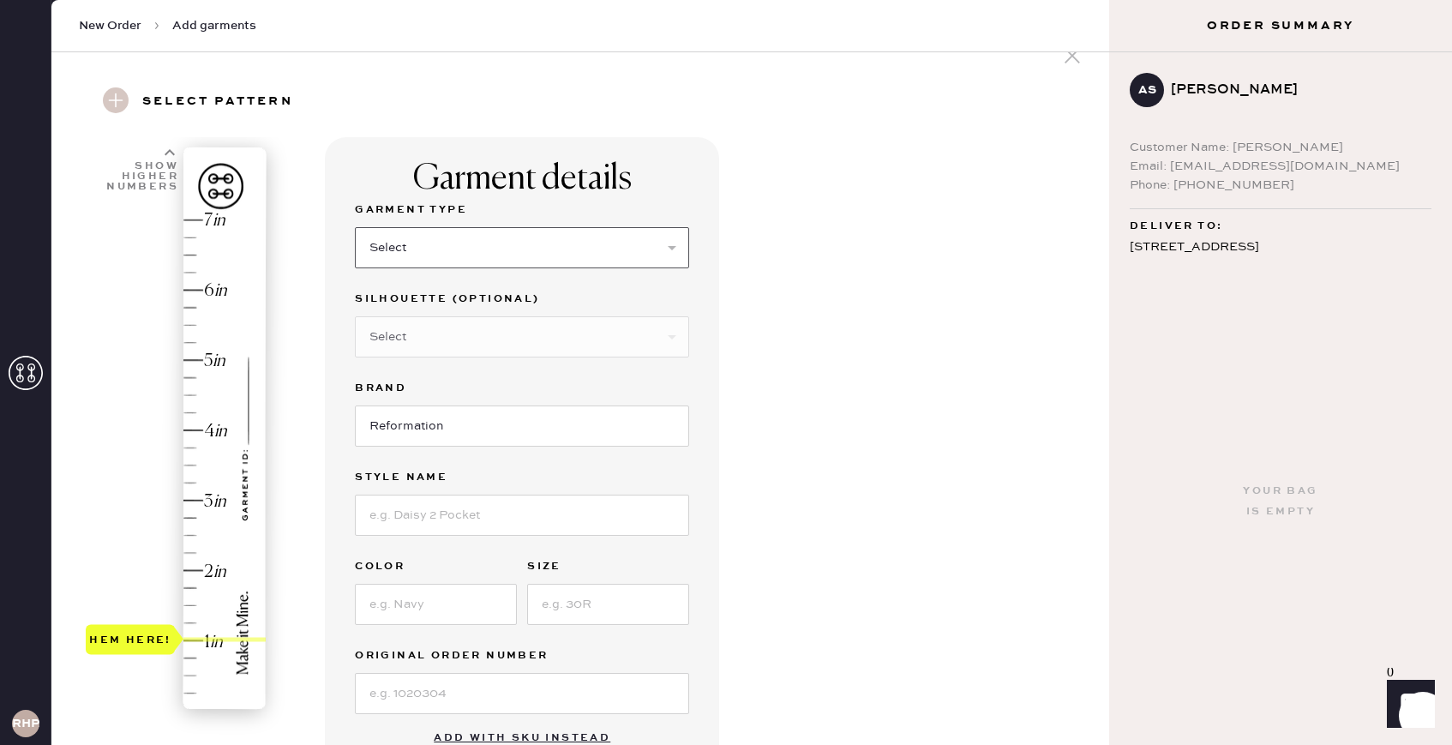
click at [502, 267] on select "Select Basic Skirt Jeans Leggings Pants Shorts Basic Sleeved Dress Basic Sleeve…" at bounding box center [522, 247] width 334 height 41
select select "2"
click at [451, 363] on div "Silhouette (optional) Select Shorts Cropped Flare Boot Cut Straight Skinny Other" at bounding box center [522, 333] width 334 height 89
click at [433, 339] on select "Select Shorts Cropped Flare Boot Cut Straight Skinny Other" at bounding box center [522, 336] width 334 height 41
select select "5"
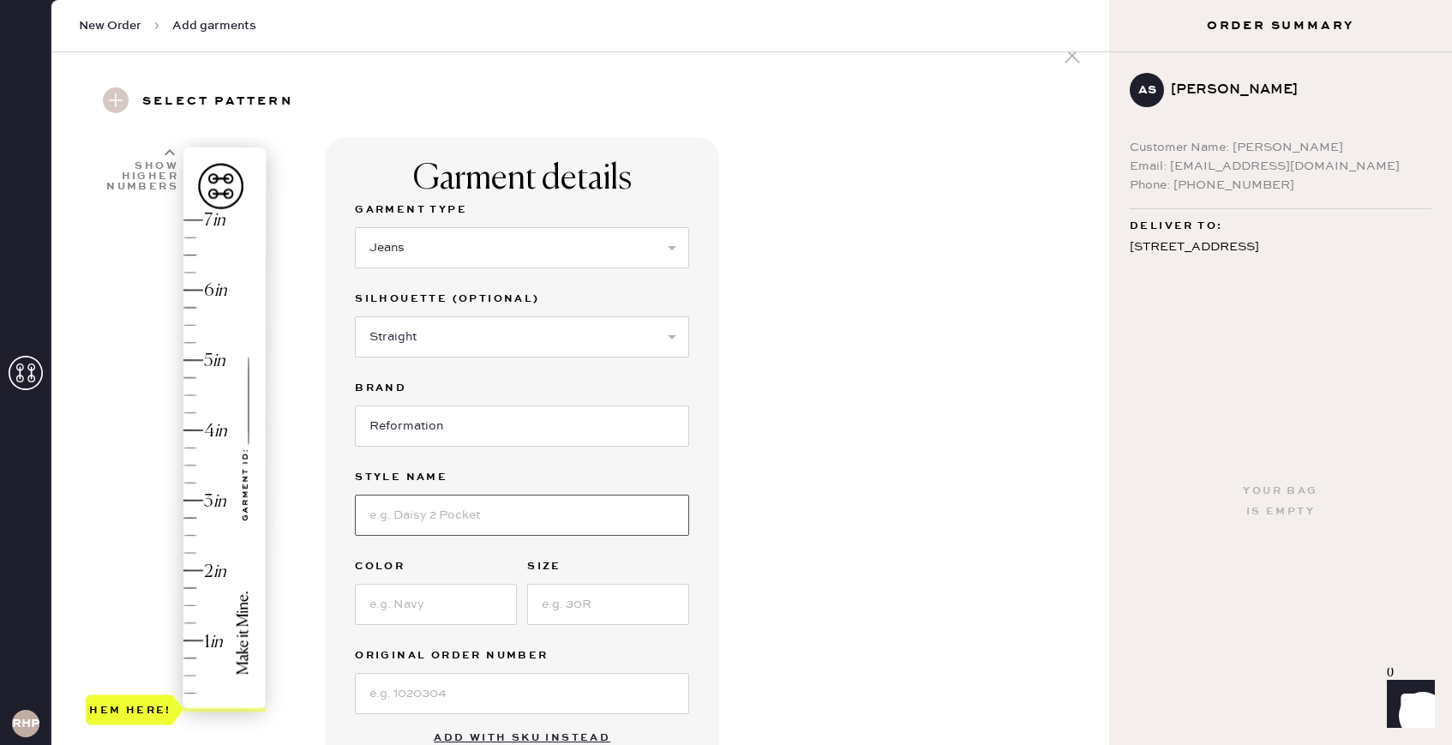
click at [436, 516] on input at bounding box center [522, 514] width 334 height 41
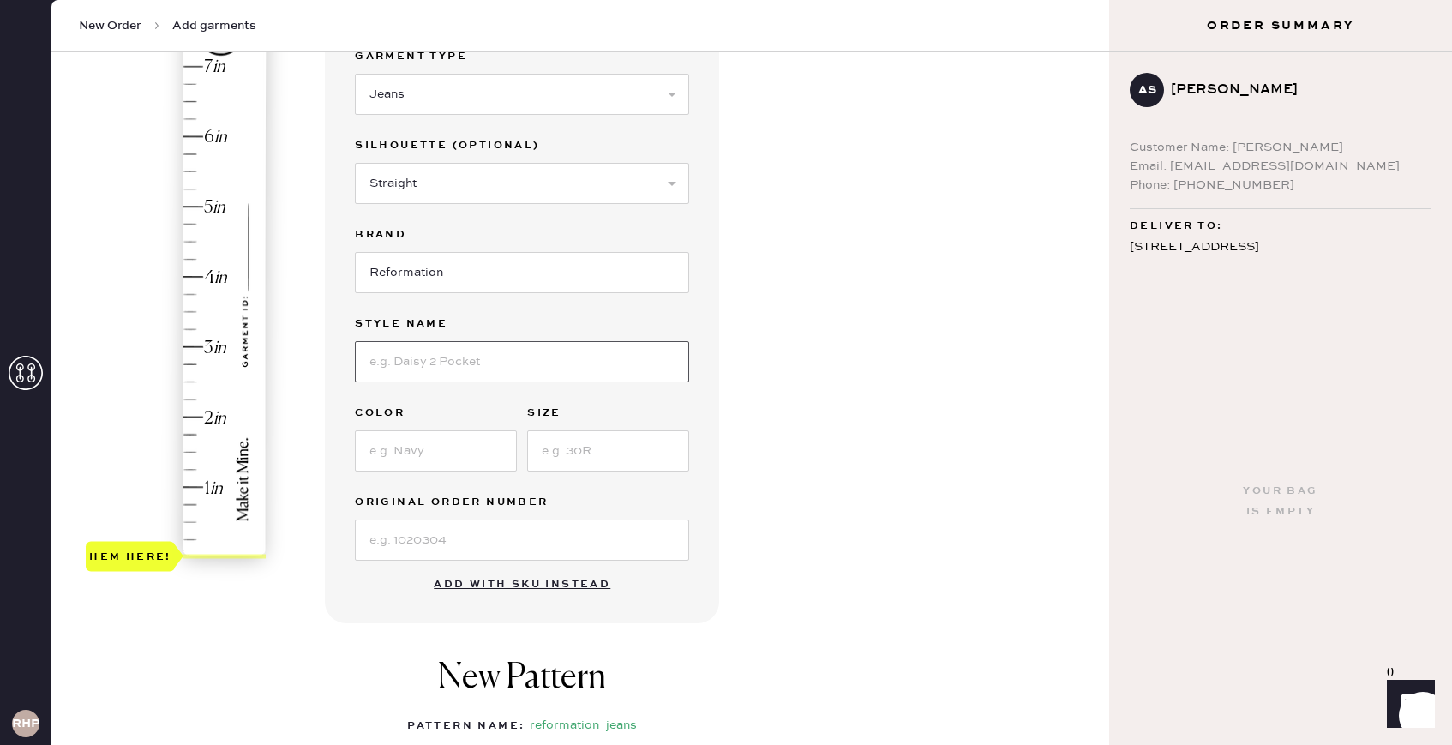
scroll to position [189, 0]
click at [487, 361] on input "[PERSON_NAME] Mid Rise Striaght [PERSON_NAME]" at bounding box center [522, 359] width 334 height 41
click at [485, 359] on input "[PERSON_NAME] Mid Rise Striaght [PERSON_NAME]" at bounding box center [522, 359] width 334 height 41
type input "[PERSON_NAME] Mid Rise StrAIght [PERSON_NAME]"
click at [460, 431] on input at bounding box center [436, 448] width 162 height 41
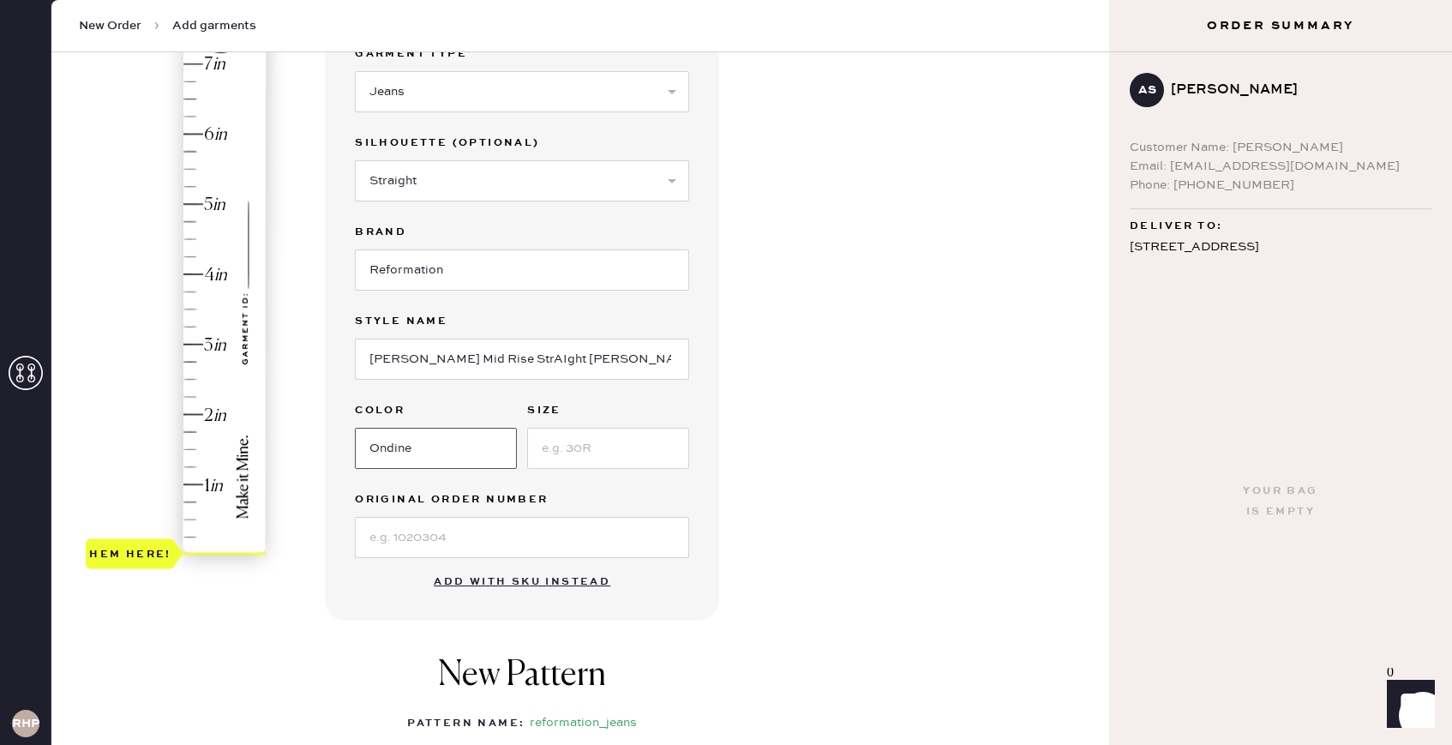
type input "Ondine"
click at [602, 445] on input at bounding box center [608, 448] width 162 height 41
type input "24"
click at [459, 533] on input at bounding box center [522, 537] width 334 height 41
type input "1"
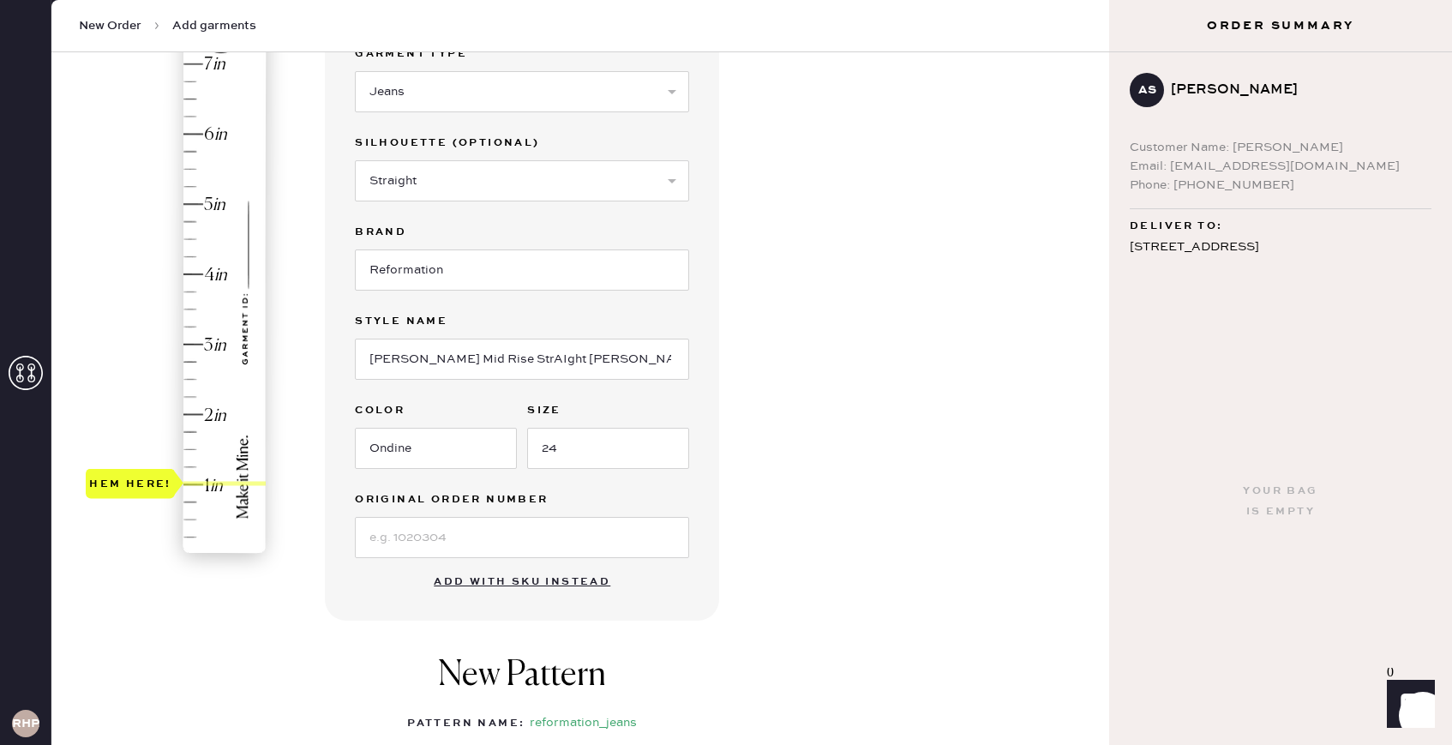
drag, startPoint x: 153, startPoint y: 553, endPoint x: 146, endPoint y: 488, distance: 65.5
click at [146, 488] on div "Hem here!" at bounding box center [130, 483] width 82 height 21
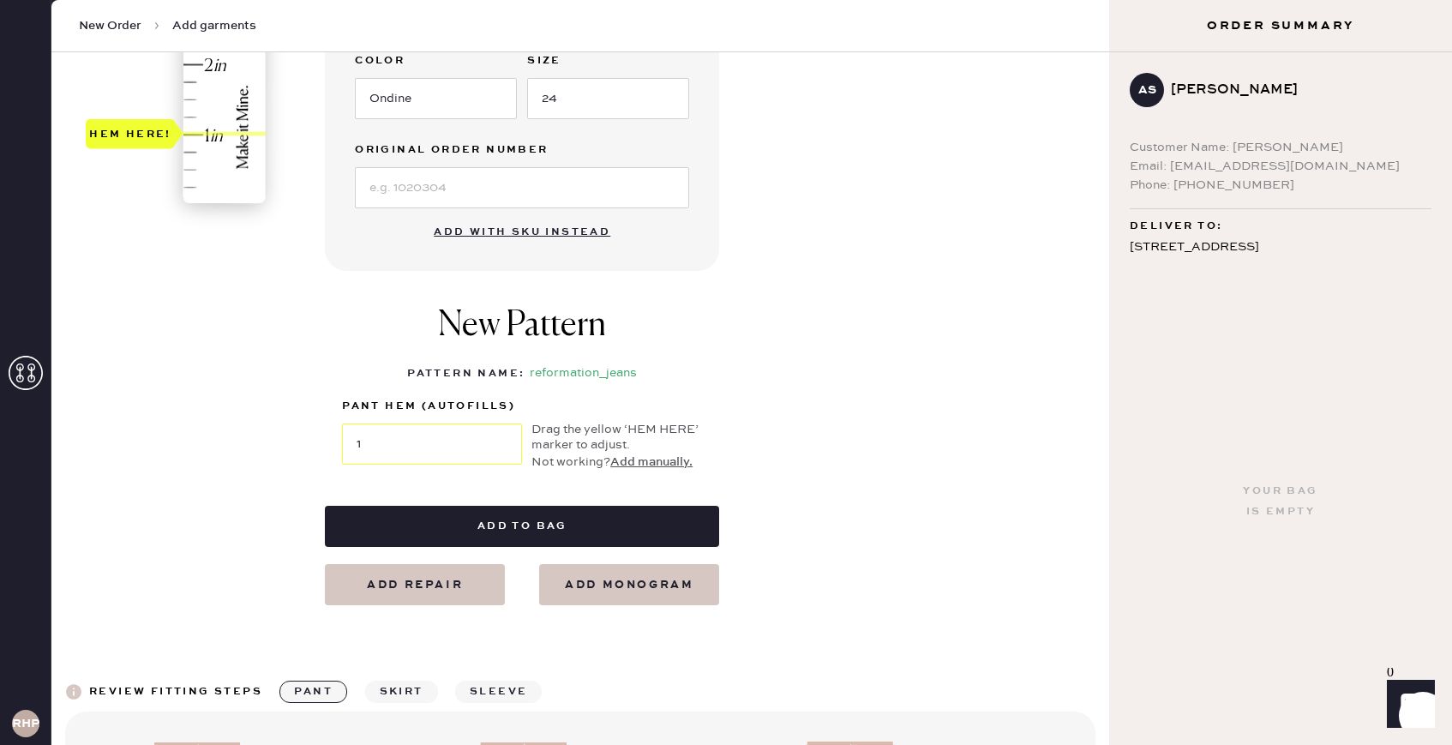
scroll to position [664, 0]
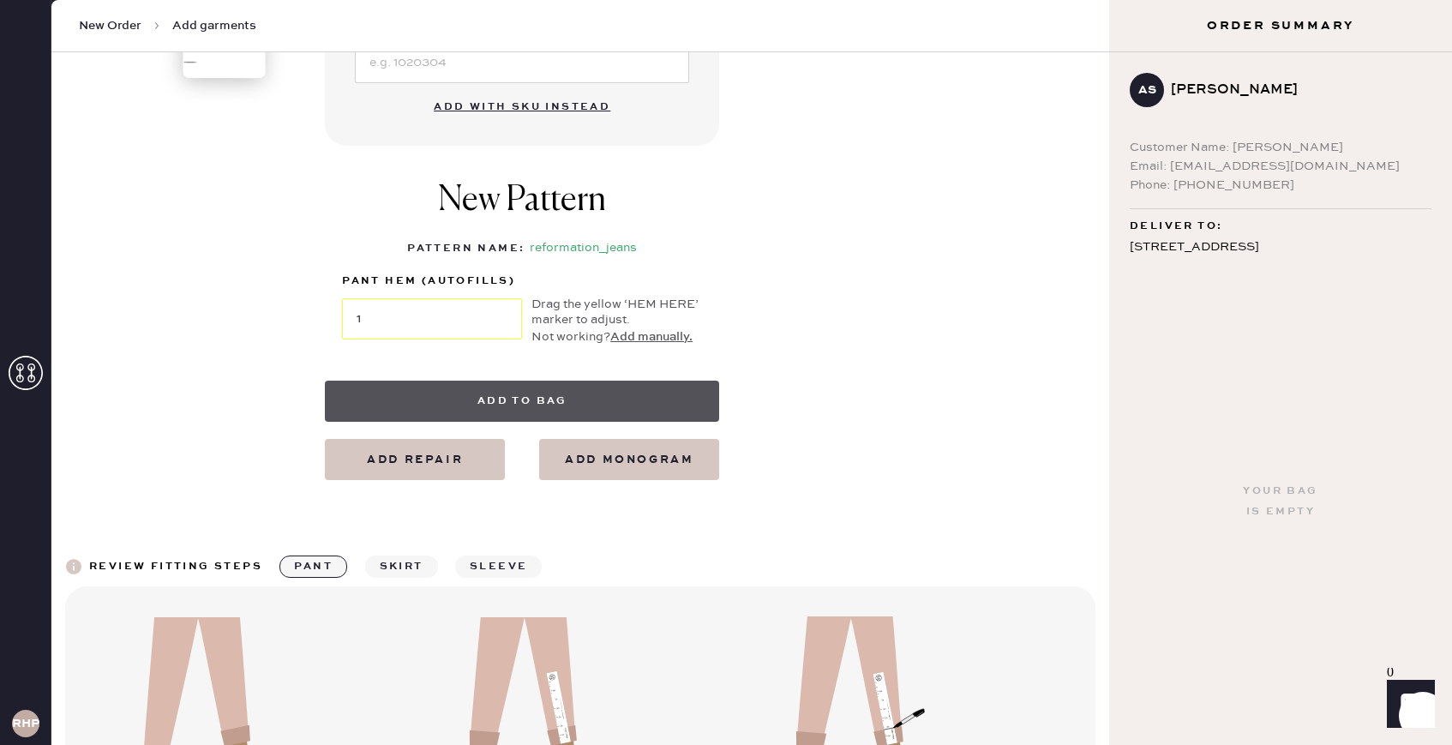
click at [452, 393] on button "Add to bag" at bounding box center [522, 401] width 394 height 41
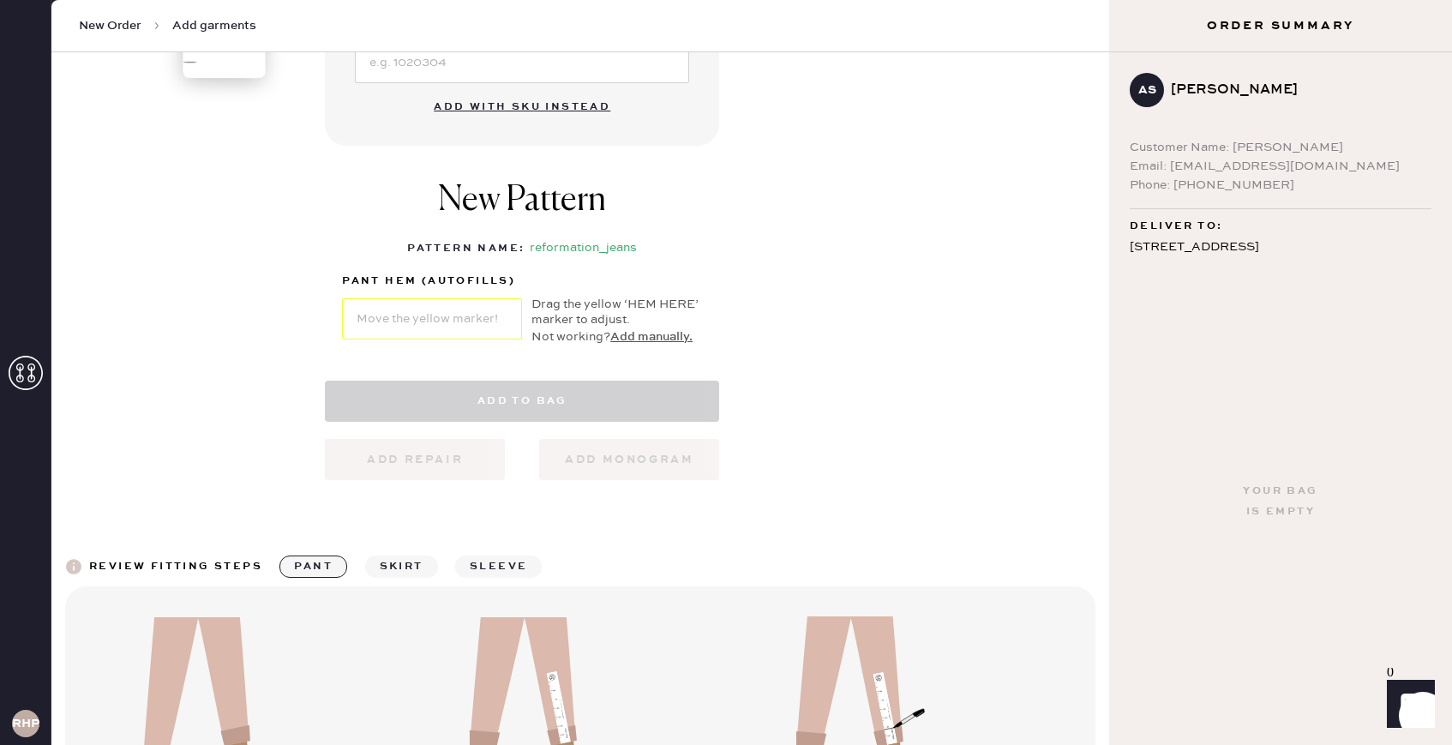
select select "2"
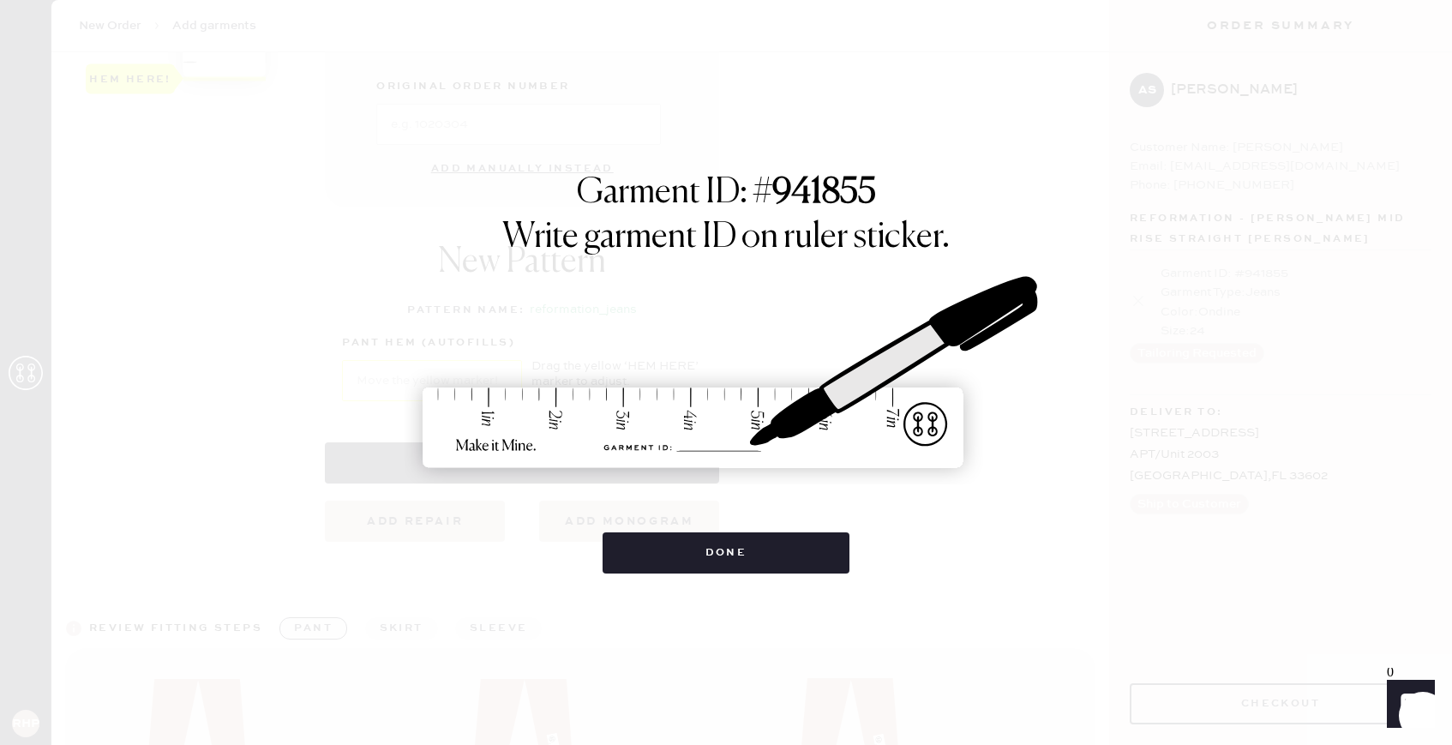
click at [720, 443] on img at bounding box center [726, 373] width 643 height 283
click at [802, 545] on button "Done" at bounding box center [726, 552] width 248 height 41
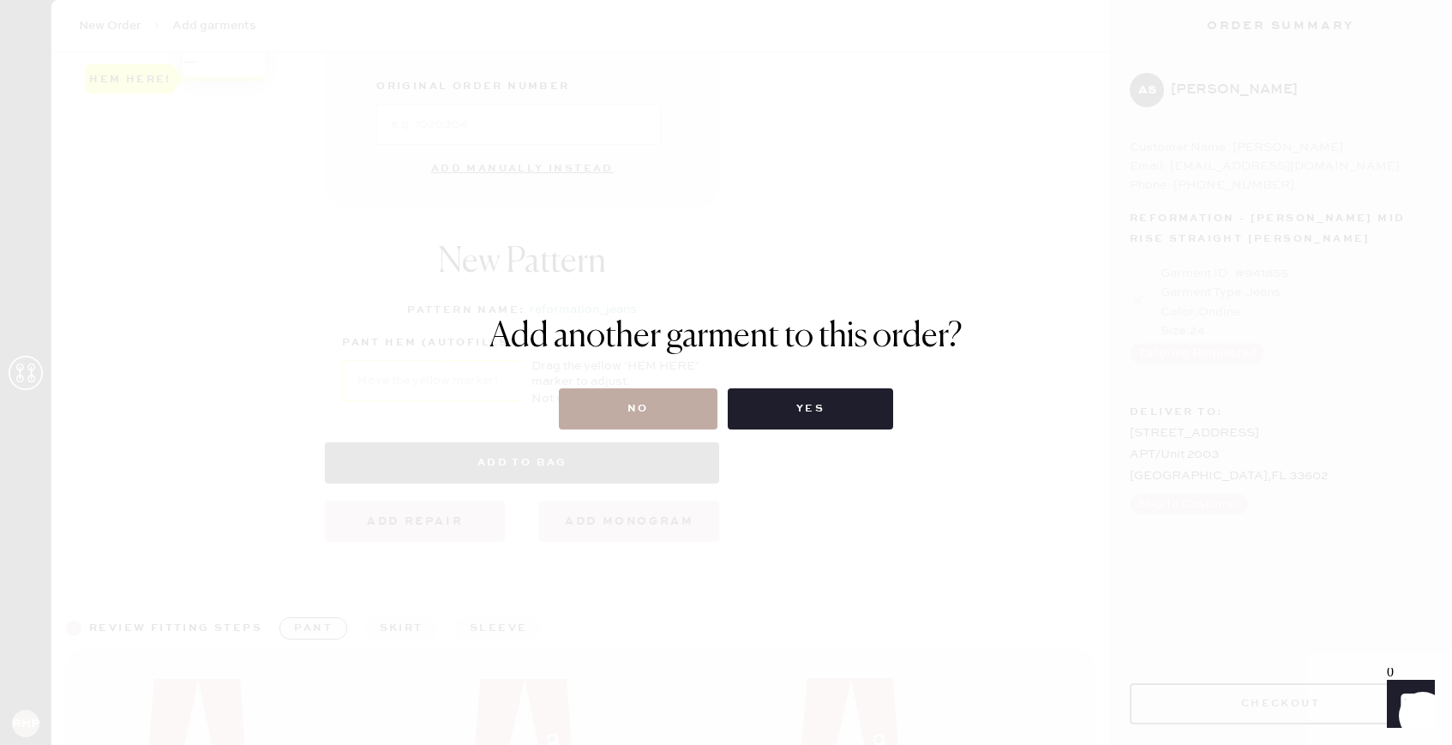
click at [686, 414] on button "No" at bounding box center [638, 408] width 159 height 41
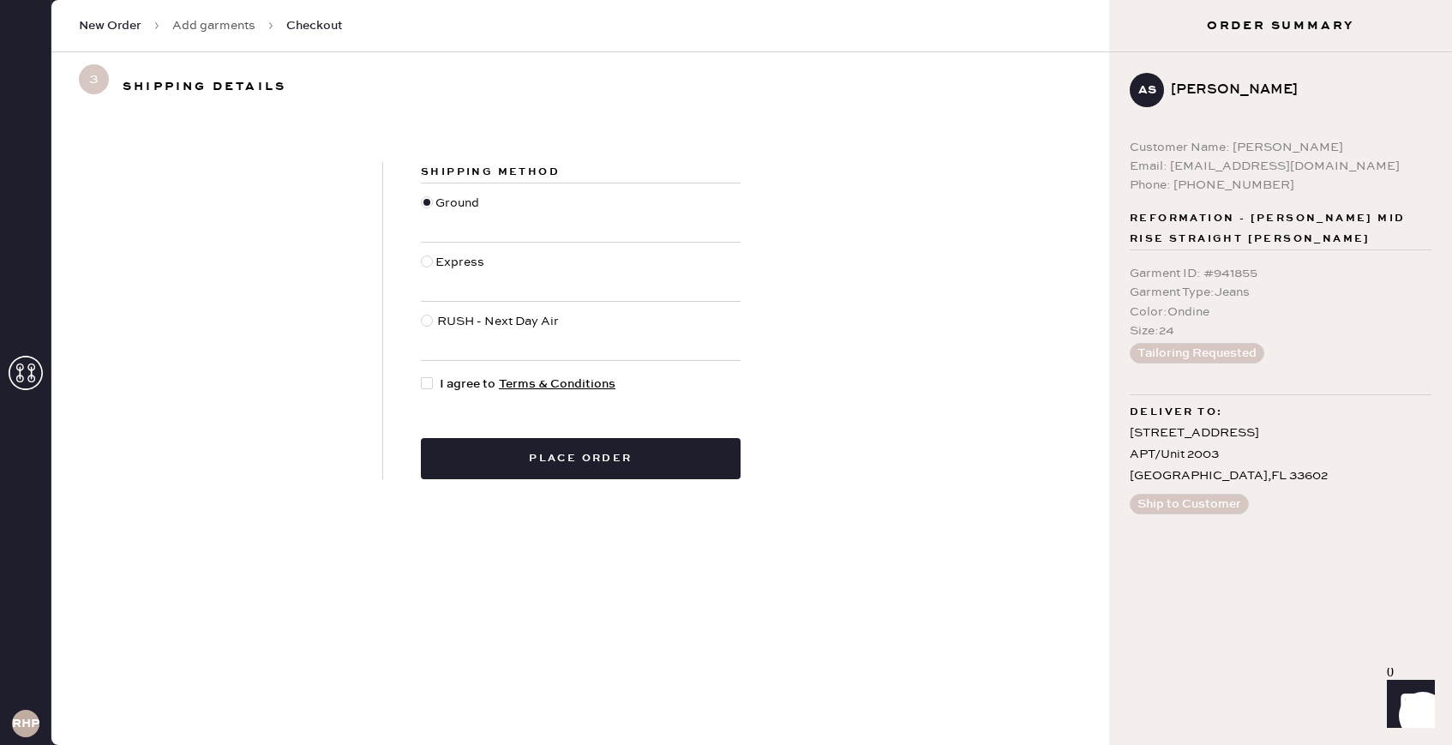
click at [429, 385] on div at bounding box center [427, 383] width 12 height 12
click at [422, 375] on input "I agree to Terms & Conditions" at bounding box center [421, 375] width 1 height 1
checkbox input "true"
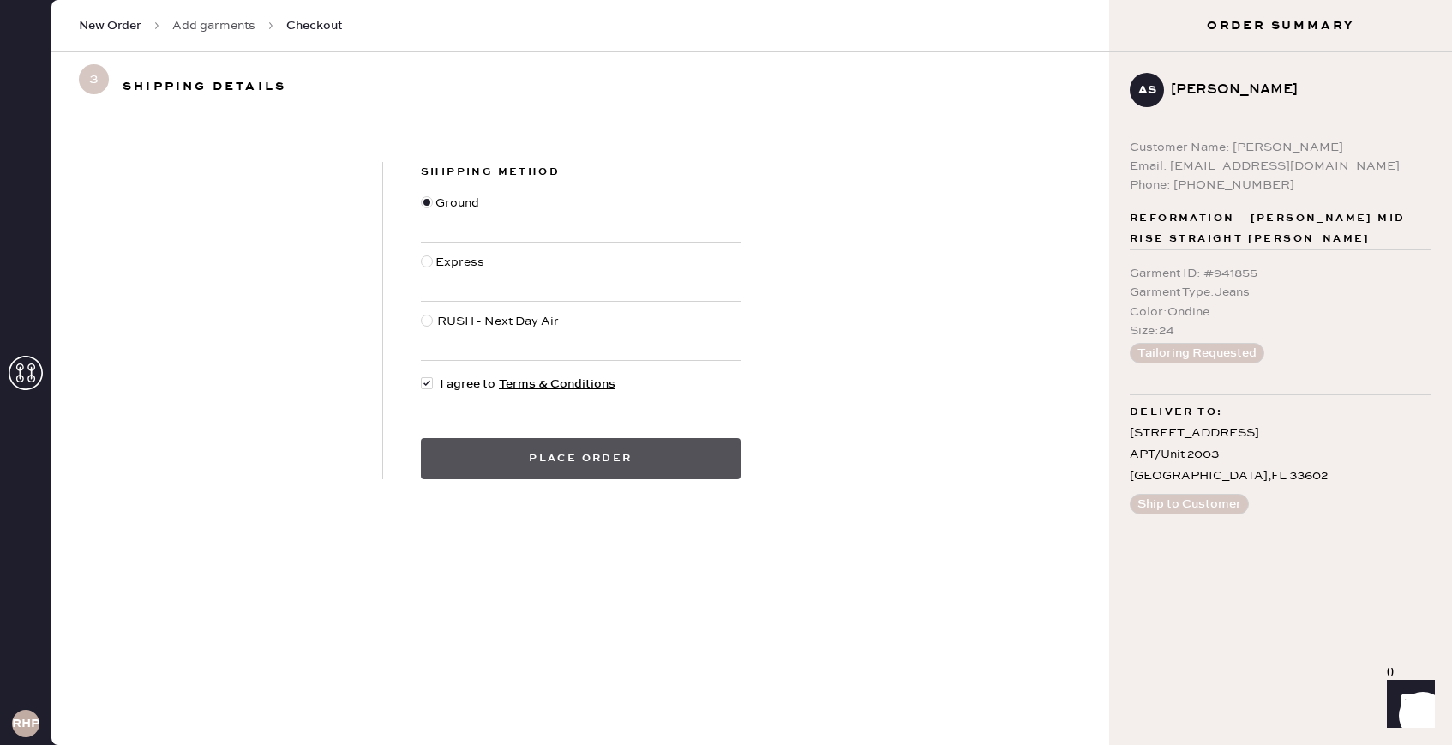
click at [521, 450] on button "Place order" at bounding box center [581, 458] width 320 height 41
